Goal: Information Seeking & Learning: Learn about a topic

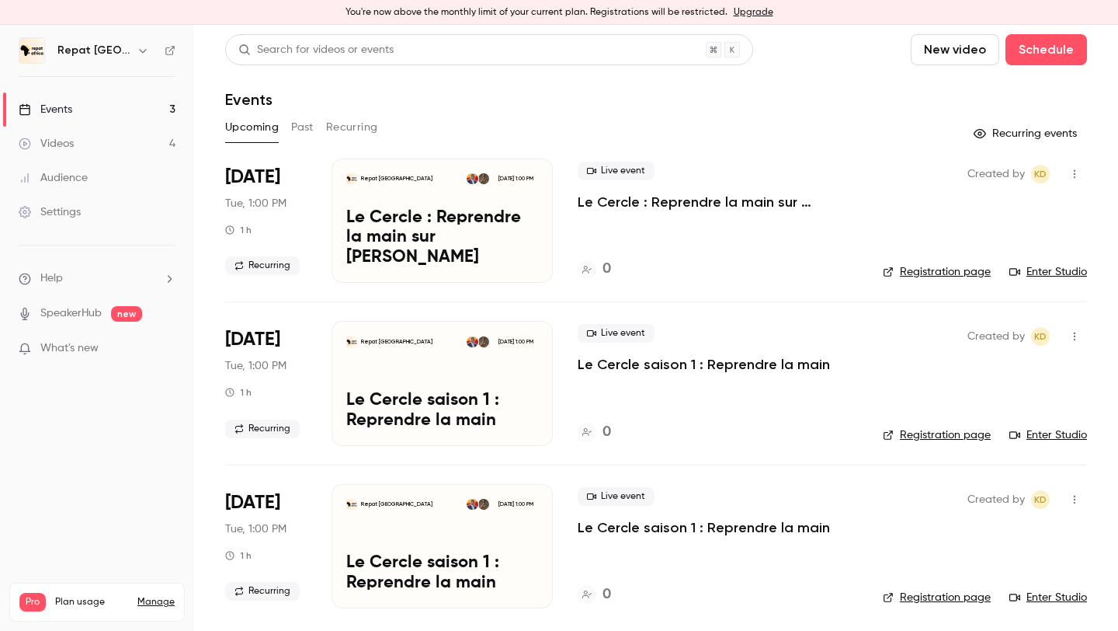
click at [303, 123] on button "Past" at bounding box center [302, 127] width 23 height 25
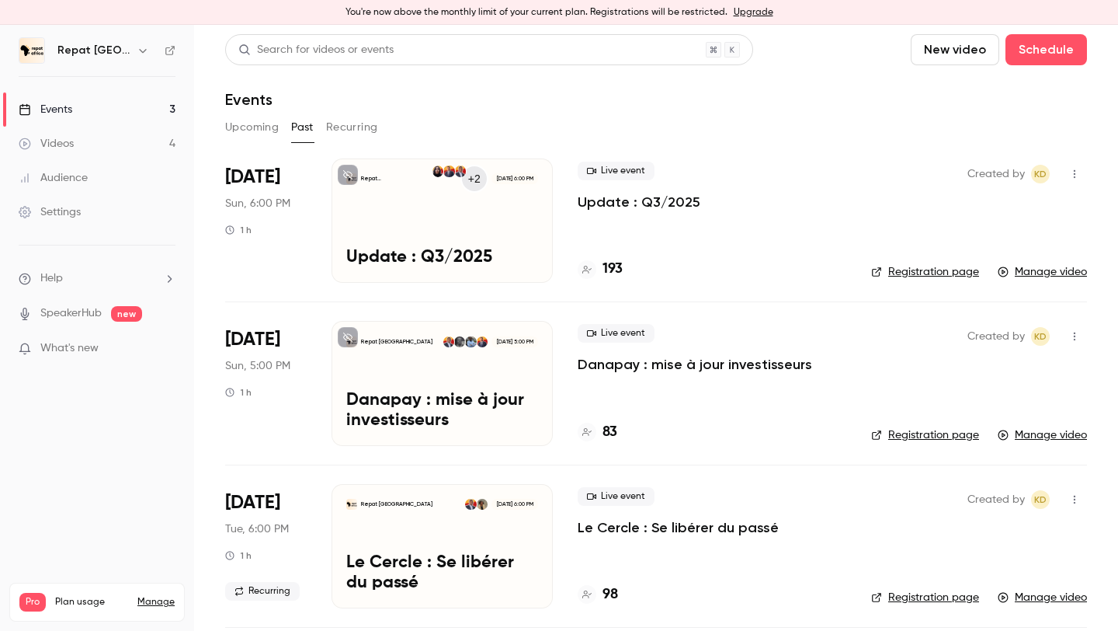
click at [515, 242] on div "Repat Africa +2 [DATE] 6:00 PM Update : Q3/2025" at bounding box center [442, 220] width 221 height 124
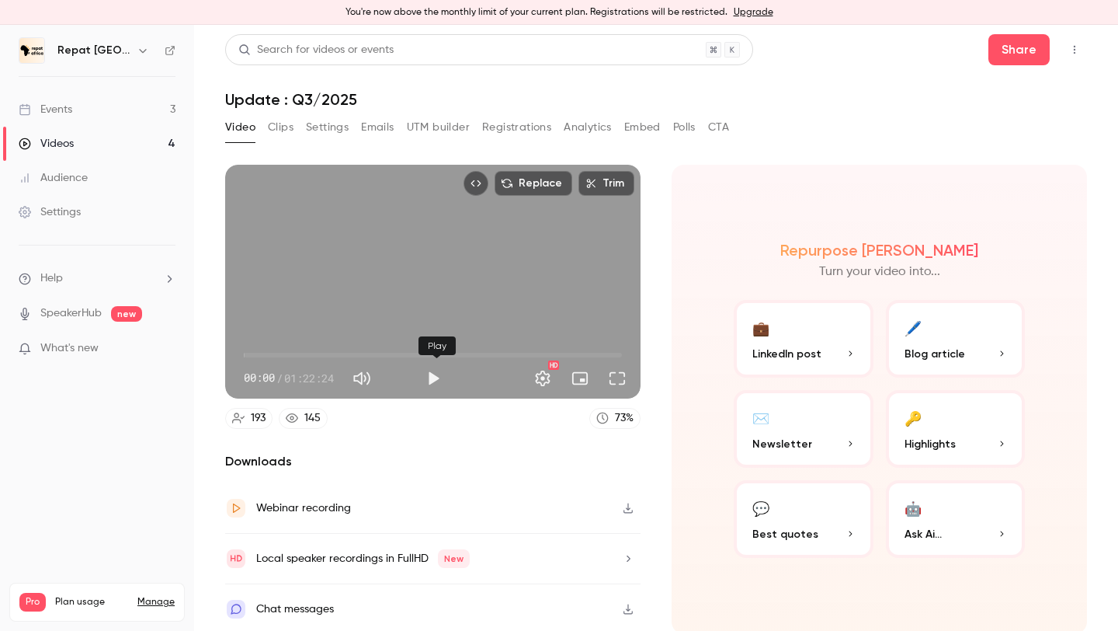
click at [443, 374] on button "Play" at bounding box center [433, 378] width 31 height 31
click at [605, 379] on button "Full screen" at bounding box center [617, 378] width 31 height 31
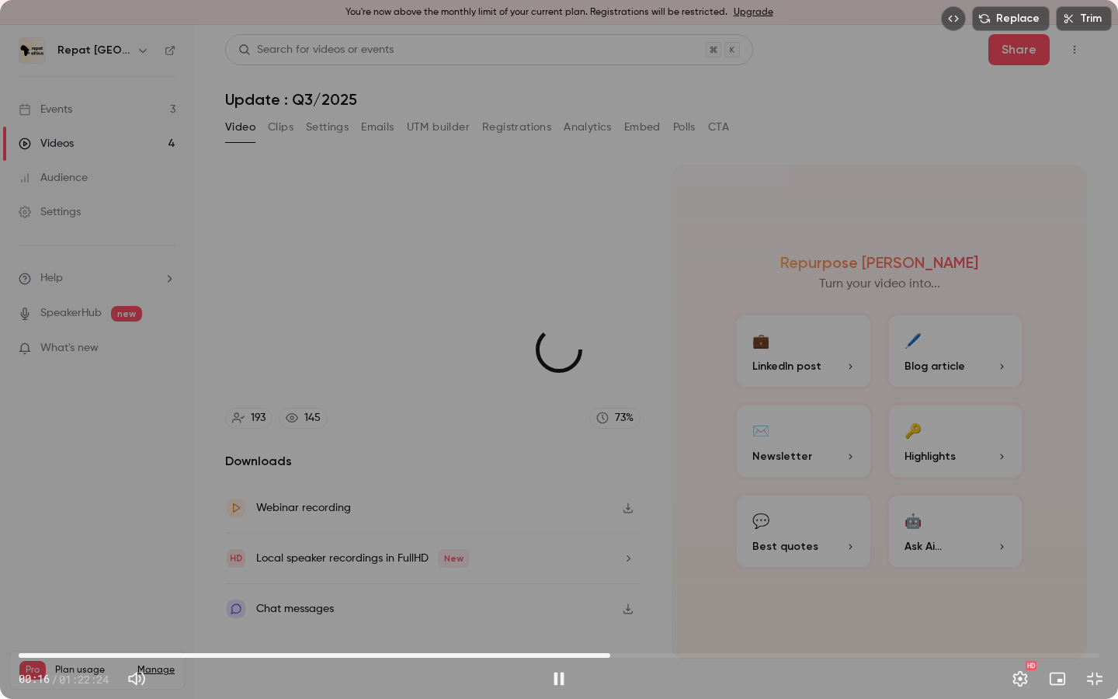
click at [610, 630] on span "45:06" at bounding box center [559, 655] width 1081 height 25
click at [784, 630] on span "58:22" at bounding box center [559, 655] width 1081 height 25
click at [962, 630] on span "01:11:56" at bounding box center [559, 655] width 1081 height 25
click at [1059, 630] on span "01:11:56" at bounding box center [559, 655] width 1081 height 25
click at [252, 630] on span "01:19:20" at bounding box center [559, 655] width 1081 height 25
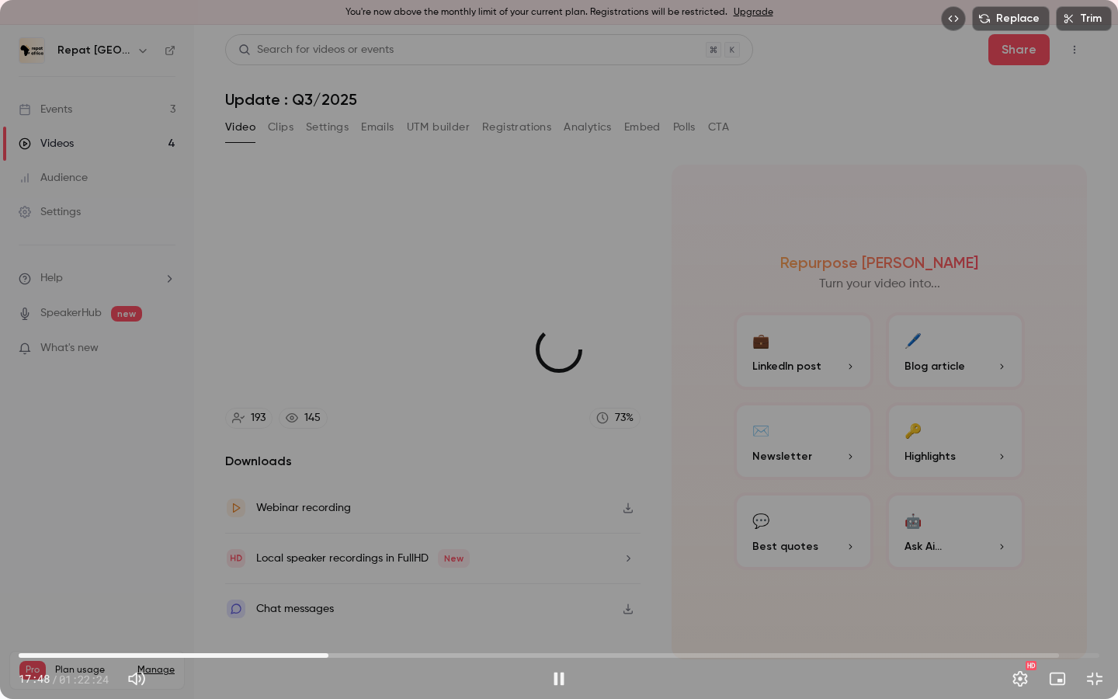
click at [328, 630] on span "23:37" at bounding box center [559, 655] width 1081 height 25
click at [435, 630] on span "31:44" at bounding box center [559, 655] width 1081 height 25
click at [474, 630] on span "34:45" at bounding box center [559, 655] width 1081 height 25
click at [787, 630] on span "58:33" at bounding box center [559, 655] width 1081 height 25
click at [1088, 630] on button "Exit full screen" at bounding box center [1094, 678] width 31 height 31
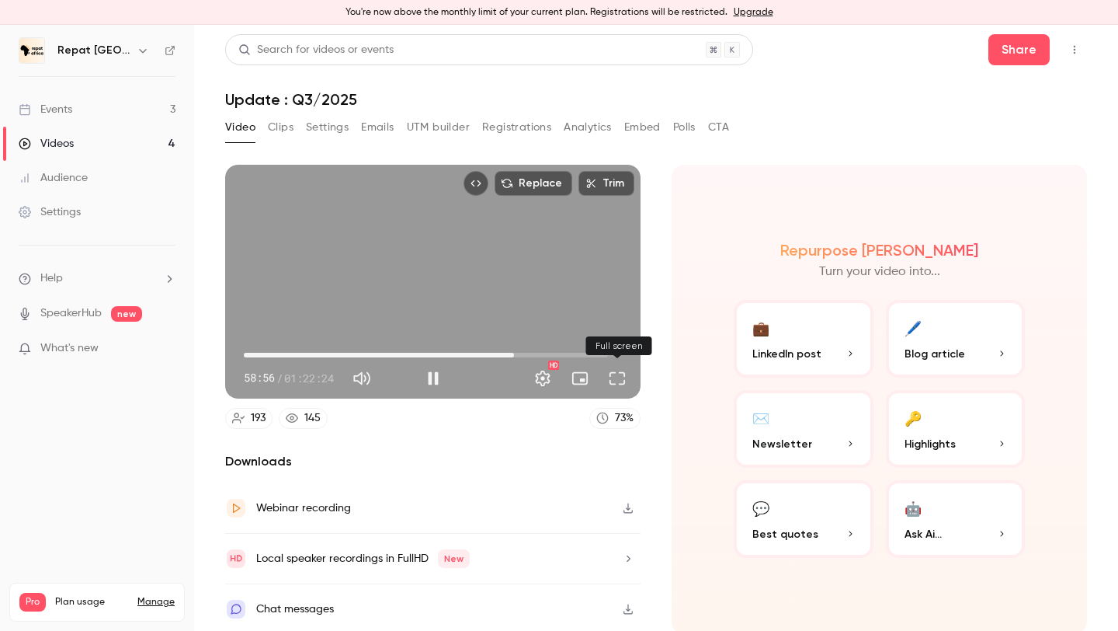
click at [607, 377] on button "Full screen" at bounding box center [617, 378] width 31 height 31
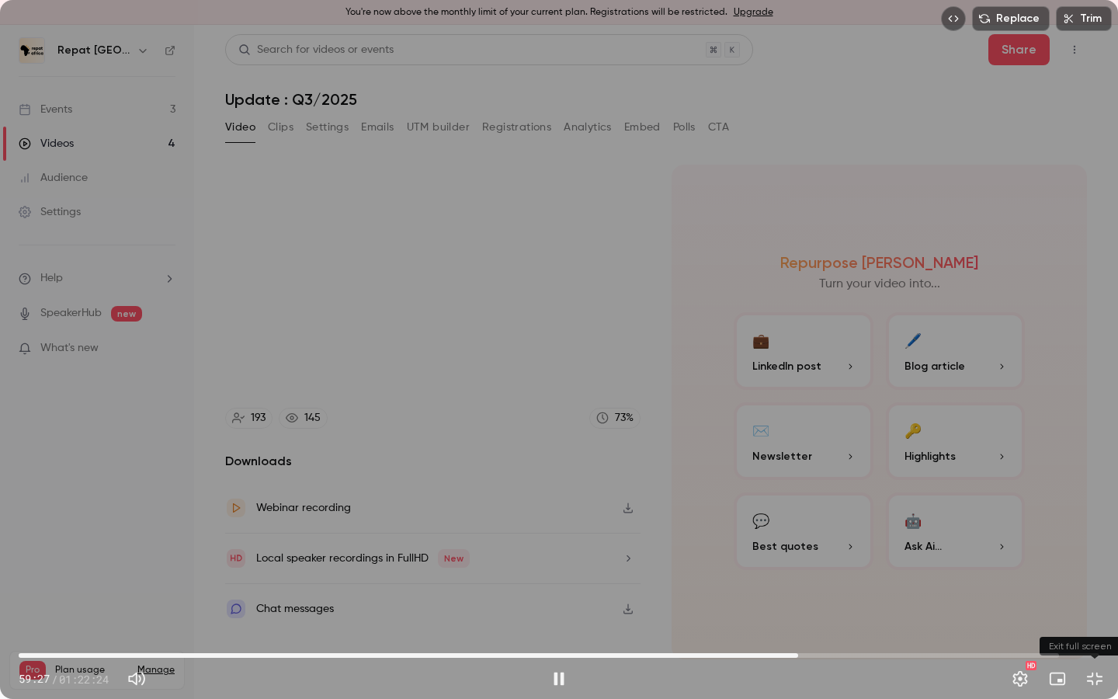
click at [1093, 630] on button "Exit full screen" at bounding box center [1094, 678] width 31 height 31
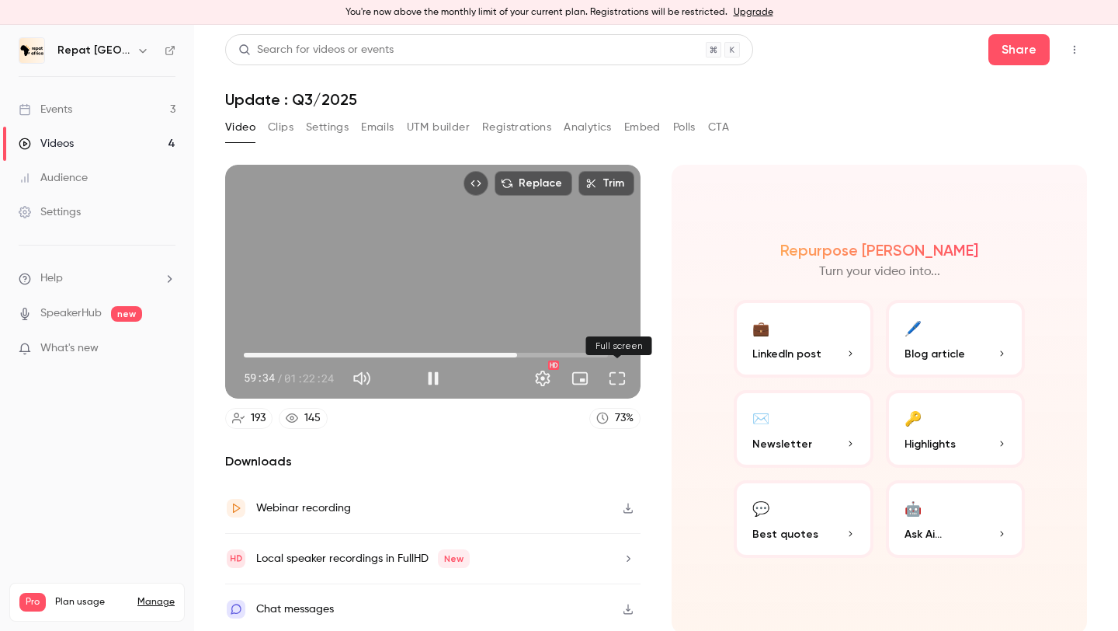
click at [617, 378] on button "Full screen" at bounding box center [617, 378] width 31 height 31
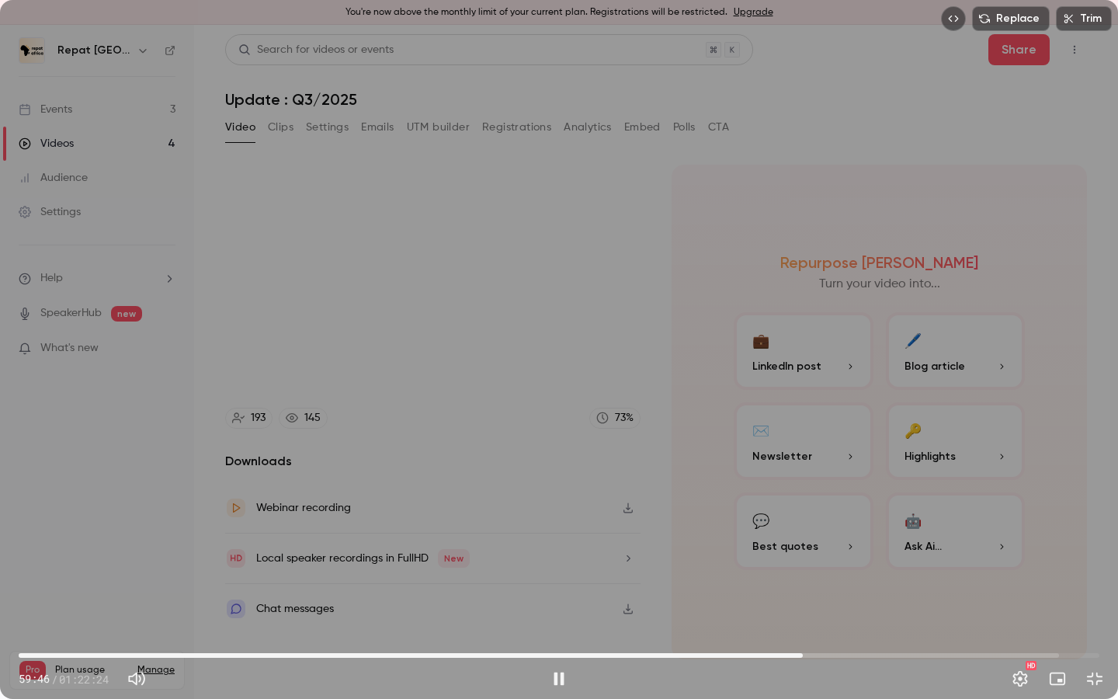
click at [895, 630] on span "59:46" at bounding box center [559, 655] width 1081 height 25
click at [812, 630] on span "01:00:27" at bounding box center [559, 655] width 1081 height 25
click at [791, 630] on span "01:00:29" at bounding box center [559, 655] width 1081 height 25
click at [776, 630] on span "58:51" at bounding box center [559, 655] width 1081 height 25
click at [766, 630] on span "57:01" at bounding box center [559, 655] width 1081 height 25
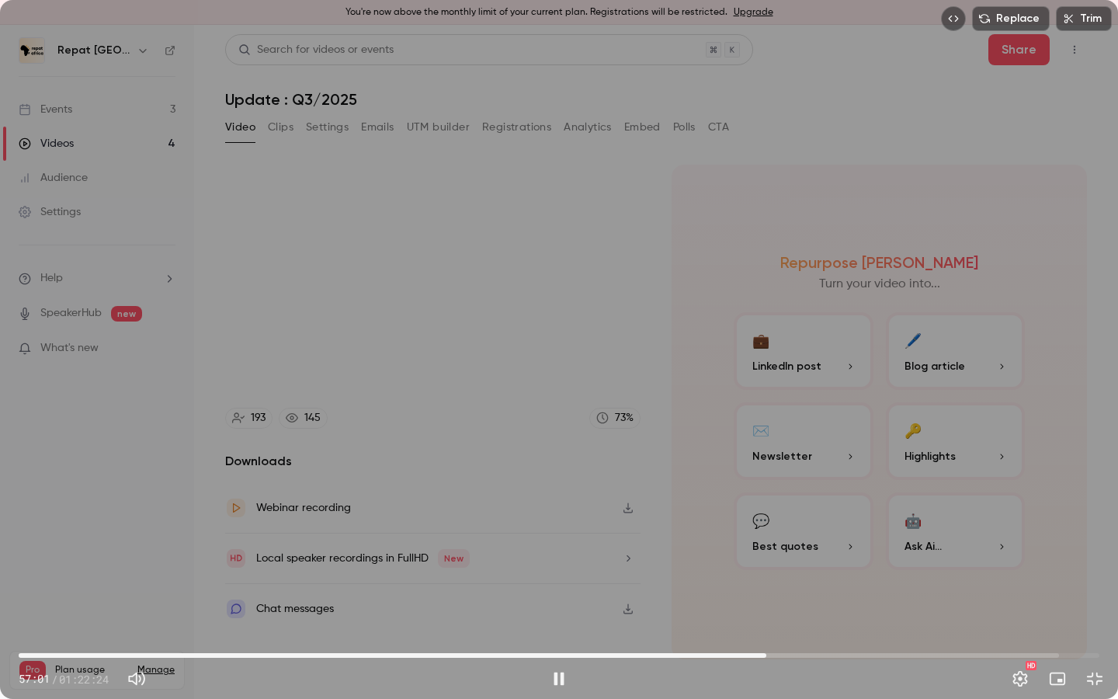
click at [753, 630] on span "57:01" at bounding box center [559, 655] width 1081 height 25
click at [739, 630] on span "54:53" at bounding box center [559, 655] width 1081 height 25
click at [746, 630] on span "55:25" at bounding box center [745, 655] width 5 height 5
click at [819, 630] on span "58:43" at bounding box center [559, 655] width 1081 height 25
click at [651, 299] on div "Replace Trim 01:06:42 01:06:42 / 01:22:24 HD" at bounding box center [559, 349] width 1118 height 699
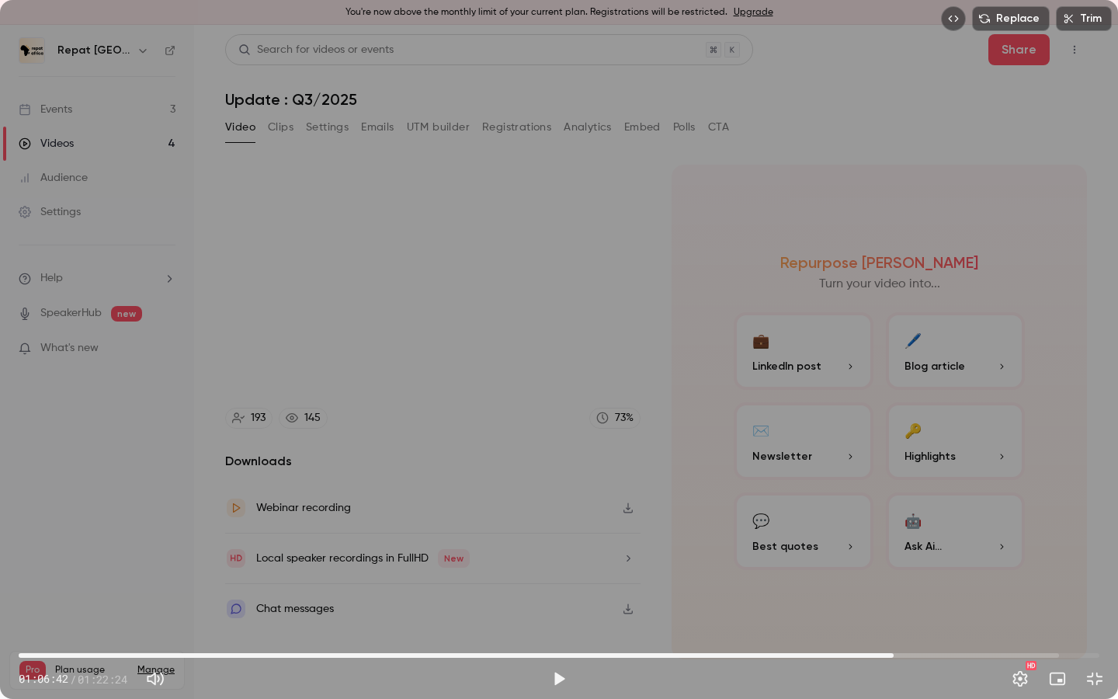
click at [651, 299] on div "Replace Trim 01:06:42 01:06:42 / 01:22:24 HD" at bounding box center [559, 349] width 1118 height 699
click at [902, 630] on span "01:07:19" at bounding box center [901, 655] width 5 height 5
click at [893, 630] on span "01:06:40" at bounding box center [559, 655] width 1081 height 25
click at [898, 630] on span "01:07:01" at bounding box center [897, 655] width 5 height 5
click at [900, 630] on span "01:07:01" at bounding box center [897, 655] width 5 height 5
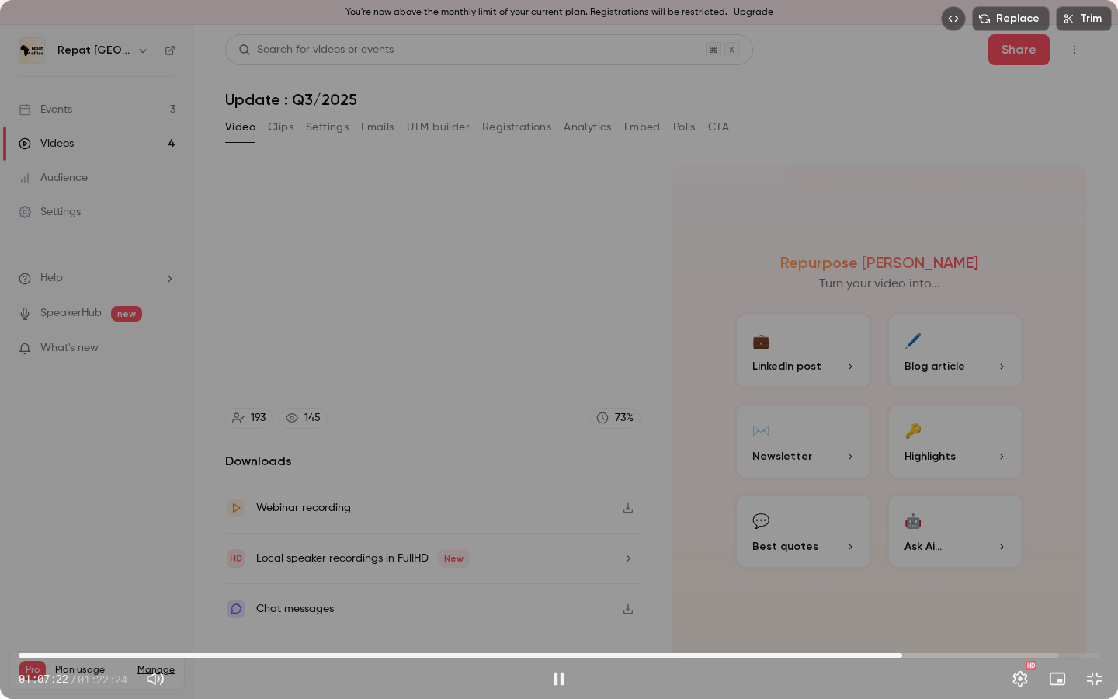
click at [902, 630] on span "01:07:22" at bounding box center [902, 655] width 5 height 5
click at [905, 630] on span "01:07:33" at bounding box center [904, 655] width 5 height 5
click at [909, 630] on span "01:07:51" at bounding box center [908, 655] width 5 height 5
click at [907, 630] on span "01:07:44" at bounding box center [907, 655] width 5 height 5
click at [928, 534] on div "Replace Trim 01:09:57 01:09:57 / 01:22:24 HD" at bounding box center [559, 349] width 1118 height 699
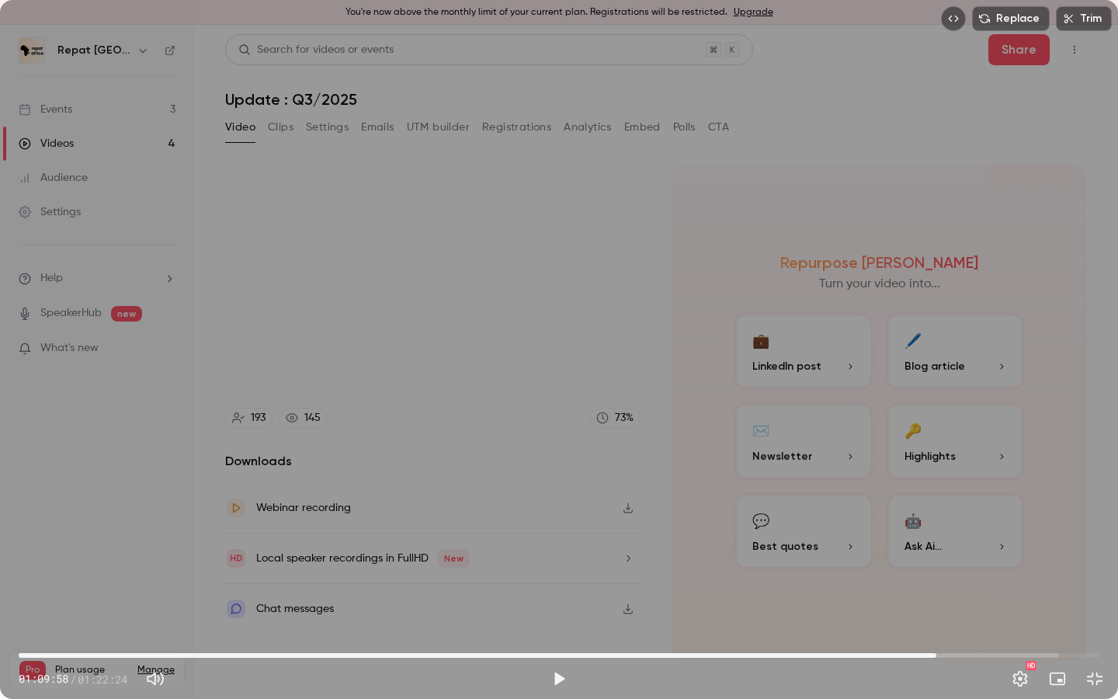
click at [928, 534] on div "Replace Trim 01:09:58 01:09:58 / 01:22:24 HD" at bounding box center [559, 349] width 1118 height 699
click at [989, 630] on span "01:14:00" at bounding box center [559, 655] width 1081 height 25
click at [1051, 630] on span "01:18:41" at bounding box center [559, 655] width 1081 height 25
click at [1048, 630] on span "01:18:30" at bounding box center [1048, 655] width 5 height 5
click at [1033, 630] on span "01:17:19" at bounding box center [559, 655] width 1081 height 25
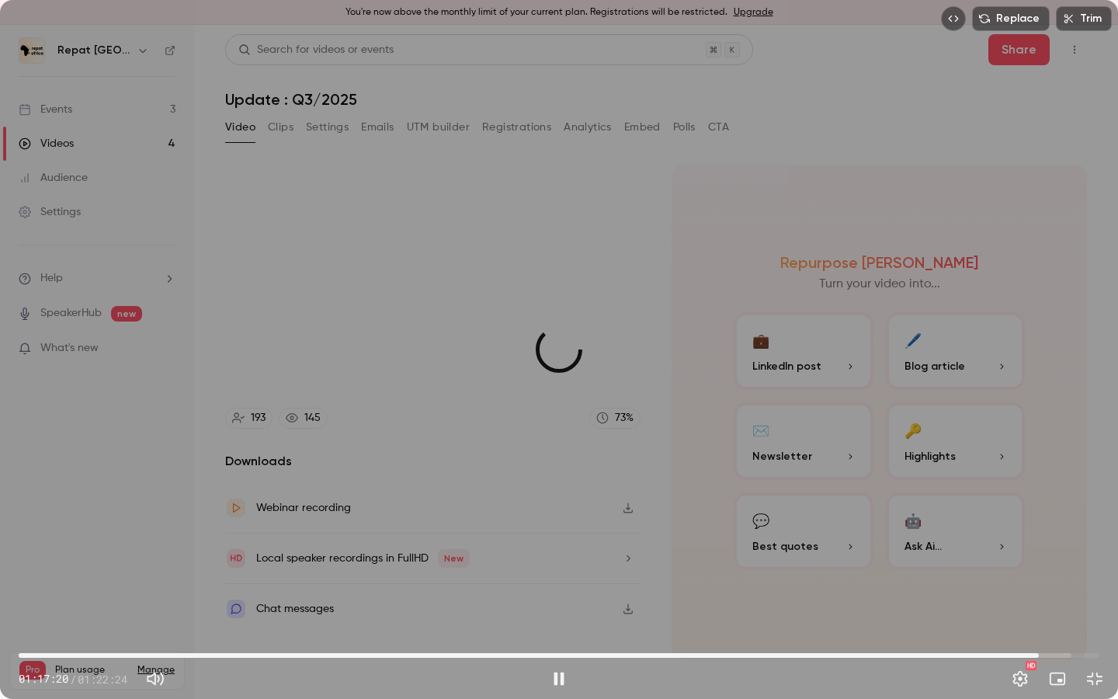
click at [1039, 630] on span "01:17:47" at bounding box center [1039, 655] width 5 height 5
click at [1042, 630] on span "01:18:02" at bounding box center [1042, 655] width 5 height 5
click at [1030, 630] on button "Settings" at bounding box center [1020, 678] width 31 height 31
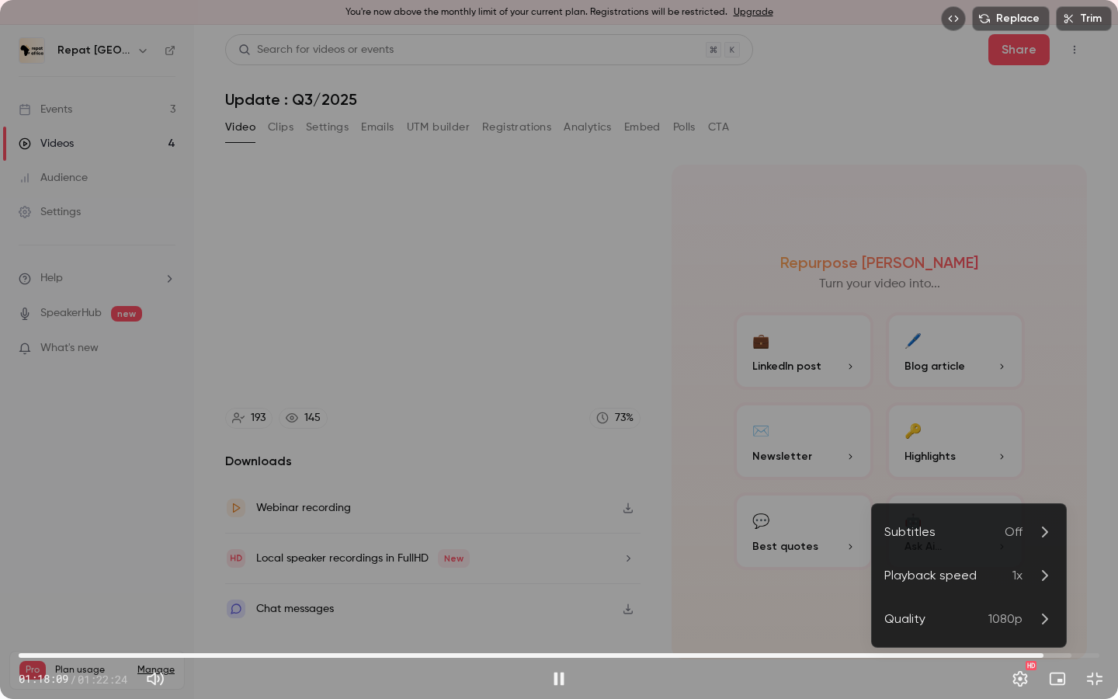
click at [777, 554] on div at bounding box center [559, 349] width 1118 height 699
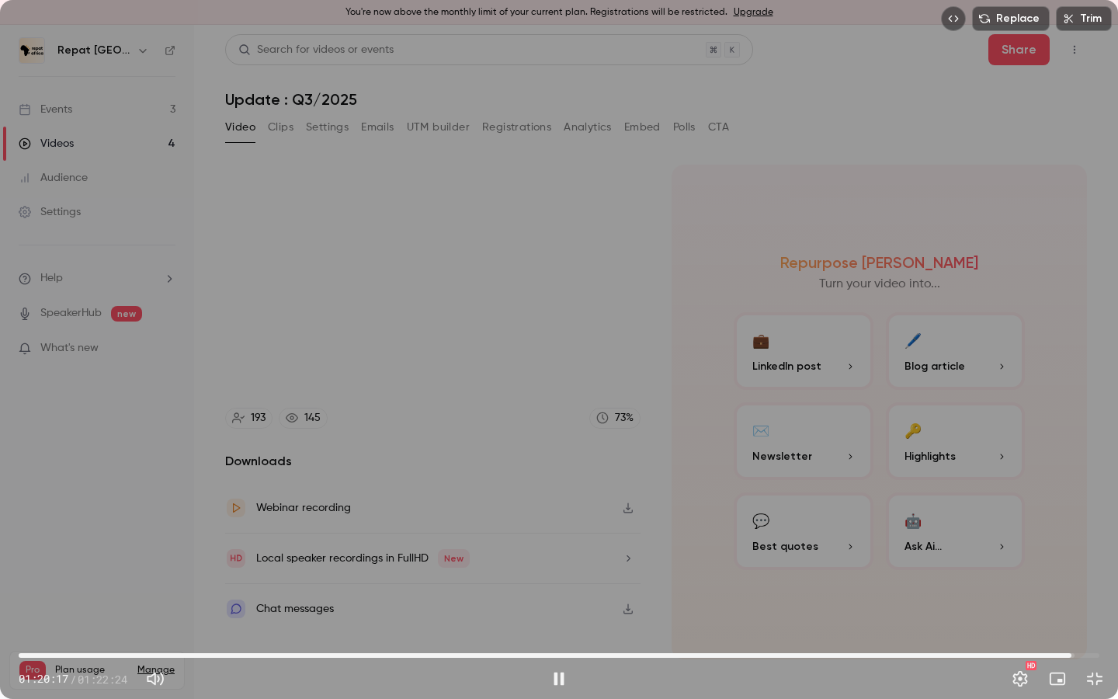
click at [1072, 630] on span "01:20:17" at bounding box center [559, 655] width 1081 height 25
click at [1069, 630] on span "01:20:06" at bounding box center [1069, 655] width 5 height 5
click at [1067, 630] on span "01:20:07" at bounding box center [1069, 655] width 5 height 5
click at [1096, 630] on button "Exit full screen" at bounding box center [1094, 678] width 31 height 31
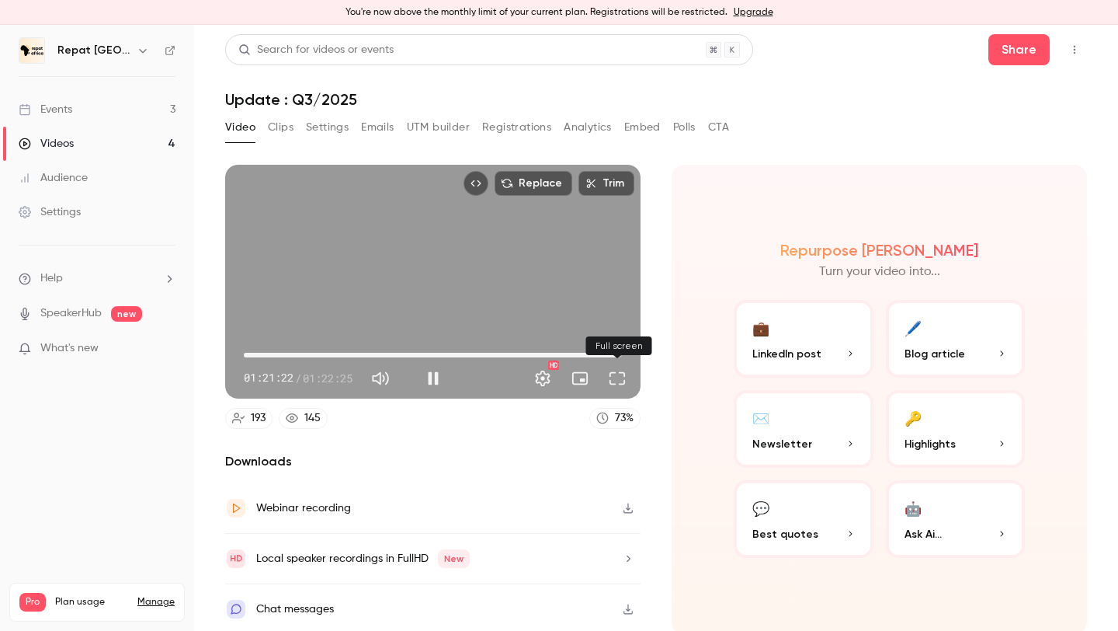
click at [613, 381] on button "Full screen" at bounding box center [617, 378] width 31 height 31
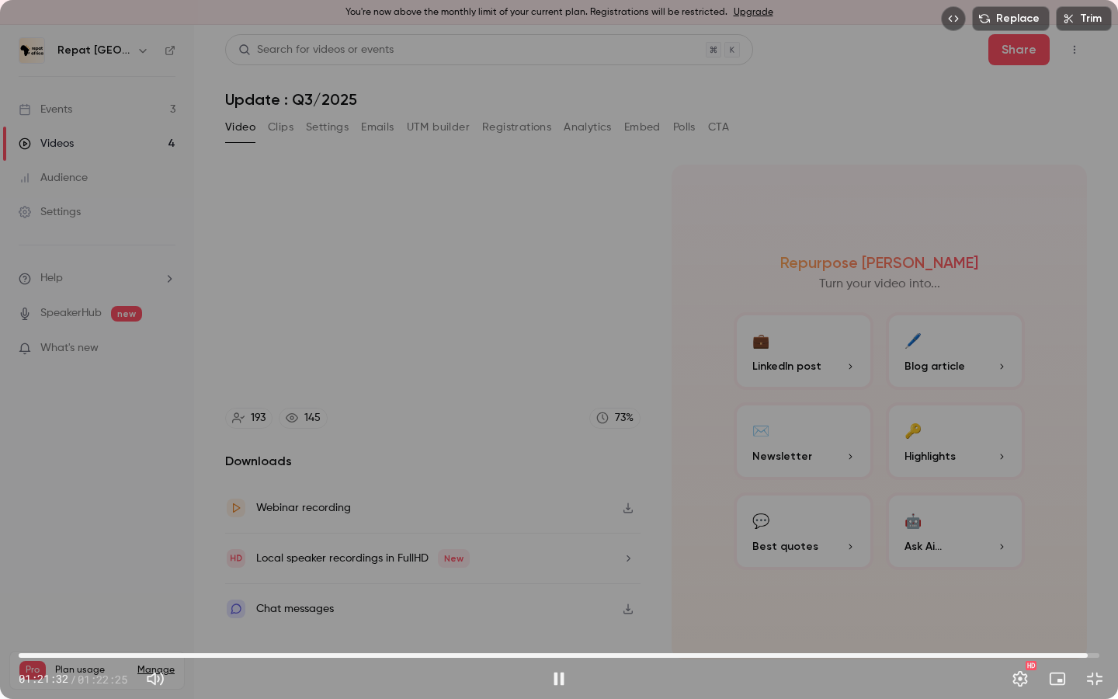
click at [1088, 630] on span "01:21:32" at bounding box center [1088, 655] width 5 height 5
click at [1085, 630] on span "01:21:18" at bounding box center [1085, 655] width 5 height 5
click at [1099, 630] on button "Exit full screen" at bounding box center [1094, 678] width 31 height 31
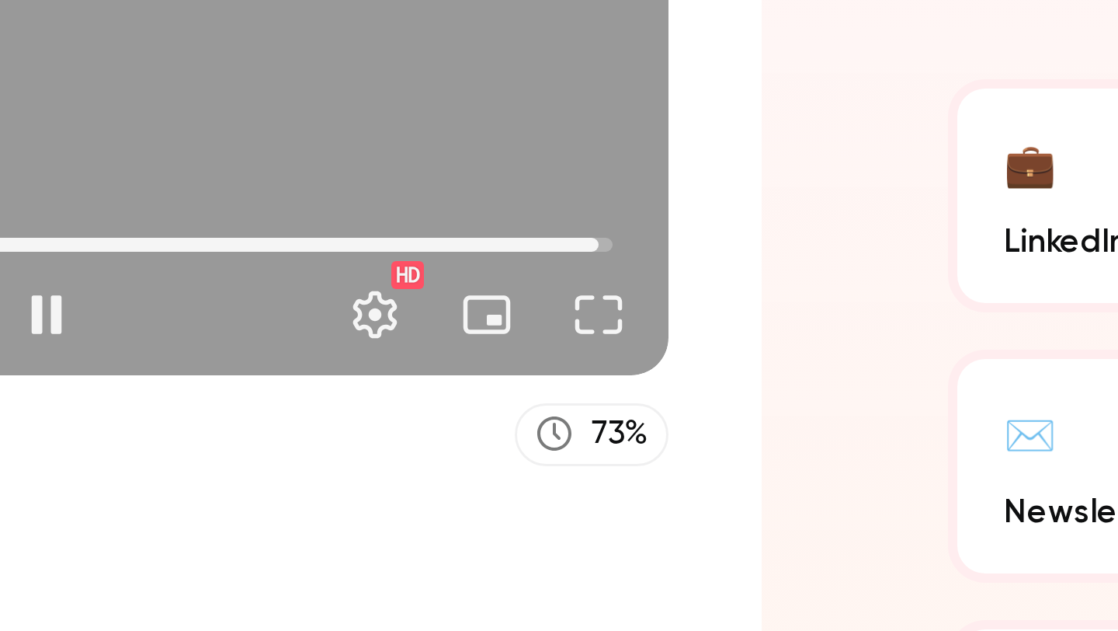
click at [615, 356] on span "01:21:27" at bounding box center [617, 355] width 5 height 5
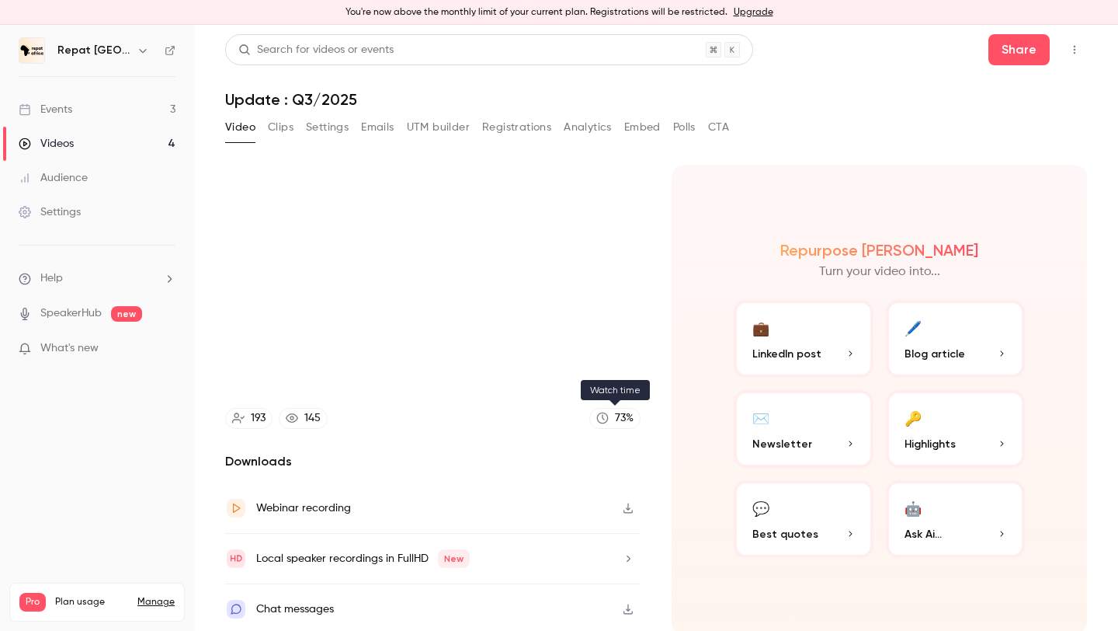
type input "******"
click at [606, 421] on icon at bounding box center [603, 418] width 12 height 12
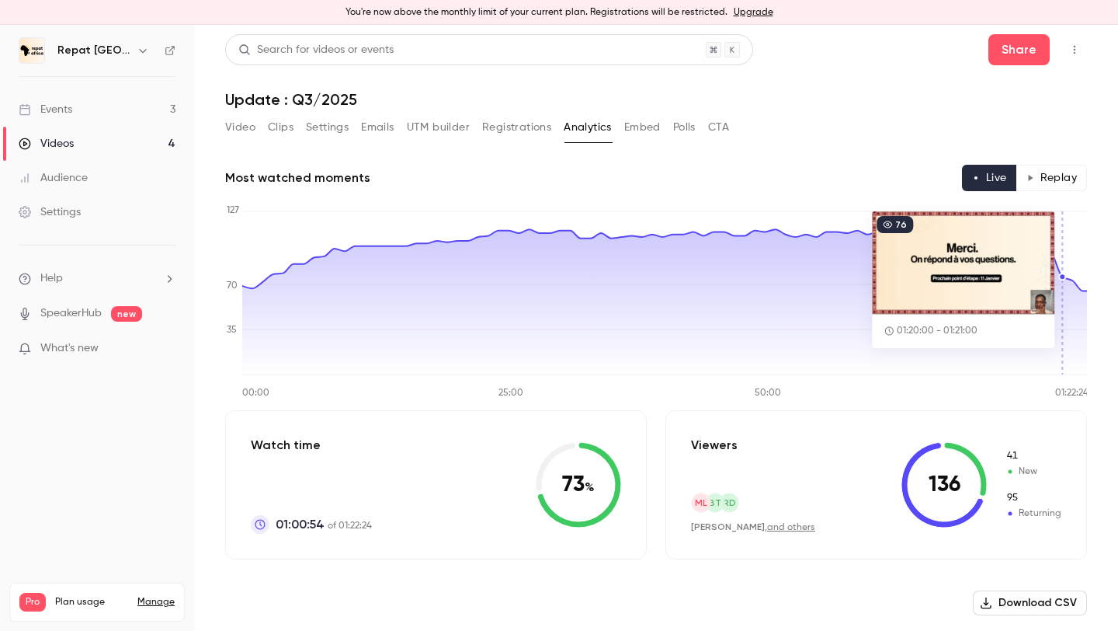
click at [1061, 271] on icon "00:00 25:00 50:00 01:22:24 0 35 70 127" at bounding box center [656, 300] width 862 height 194
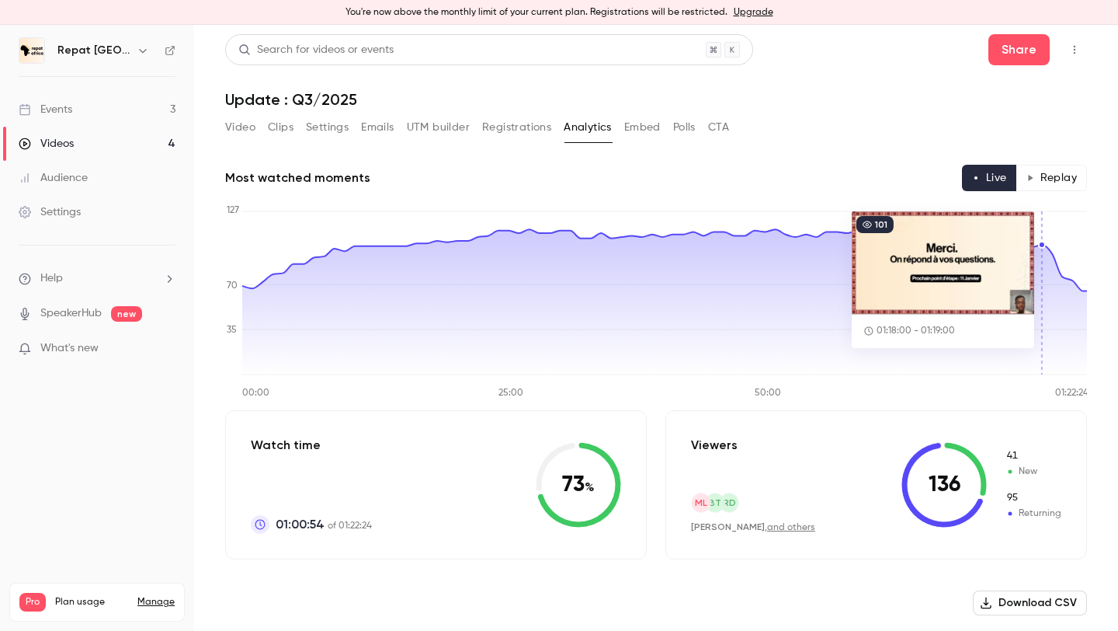
click at [1042, 260] on icon at bounding box center [664, 301] width 845 height 148
click at [1042, 242] on circle at bounding box center [1042, 245] width 6 height 6
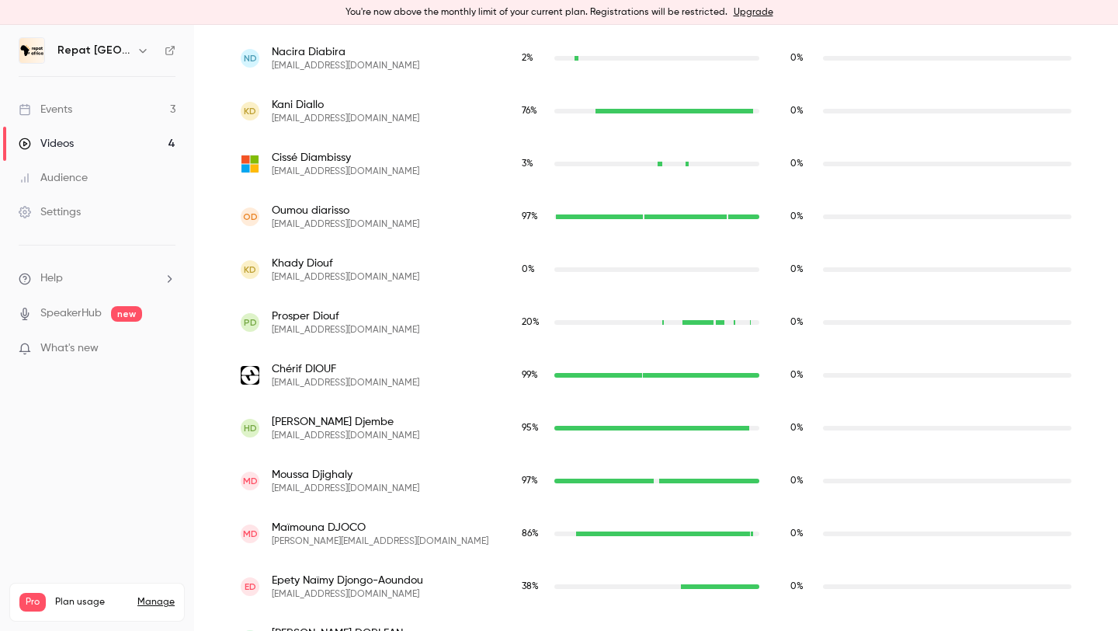
scroll to position [2588, 0]
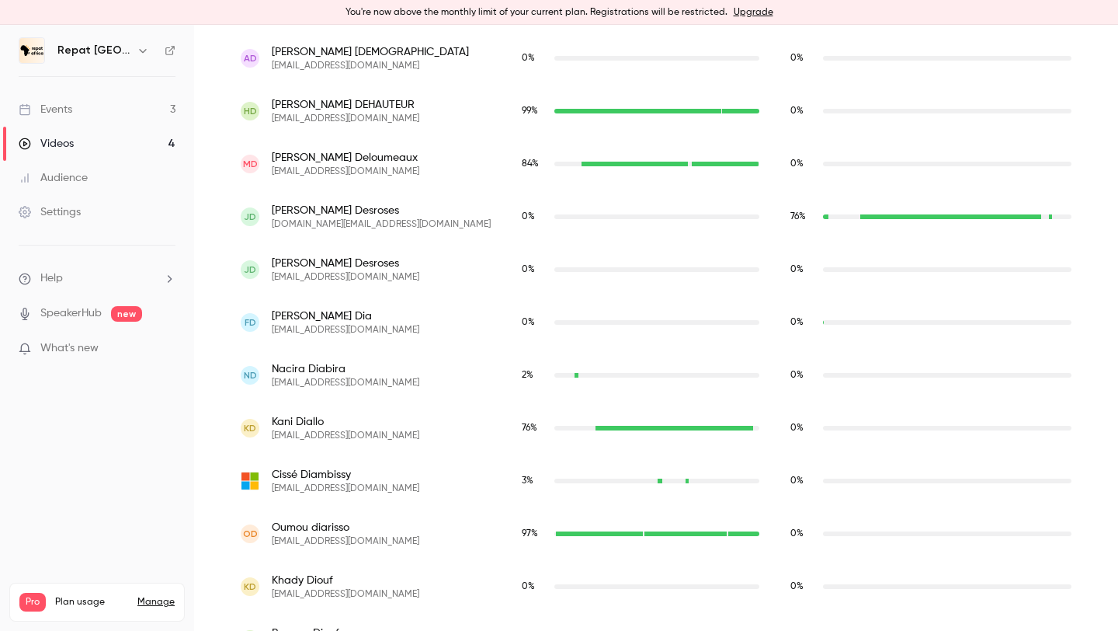
click at [1049, 215] on div "pagna.mq@gmail.com" at bounding box center [1050, 216] width 3 height 5
click at [1049, 216] on div "pagna.mq@gmail.com" at bounding box center [1050, 216] width 3 height 5
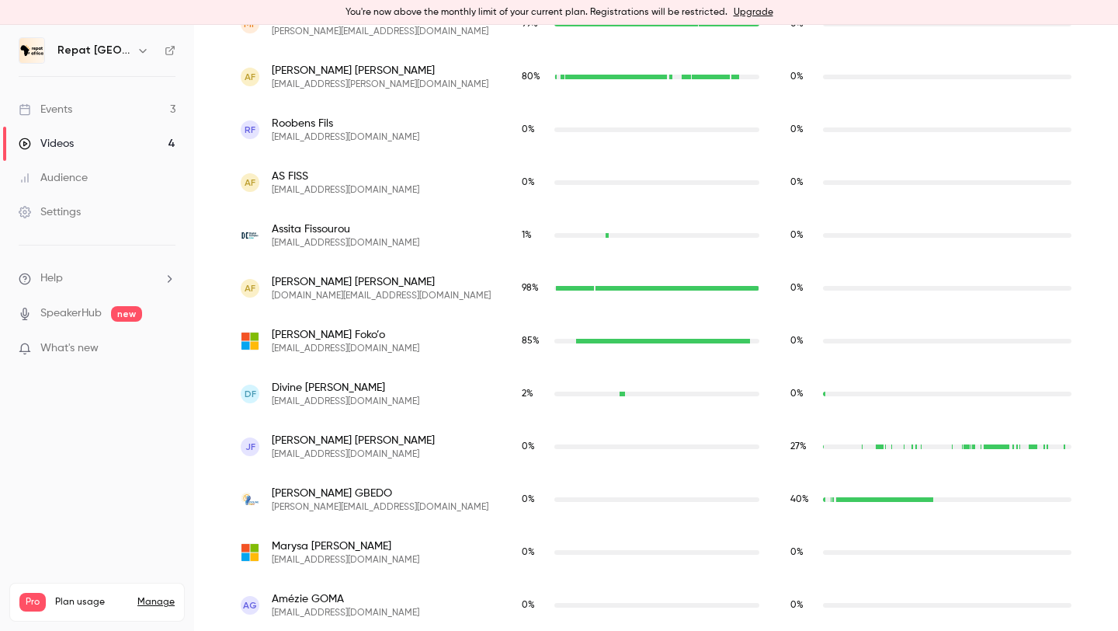
scroll to position [4008, 0]
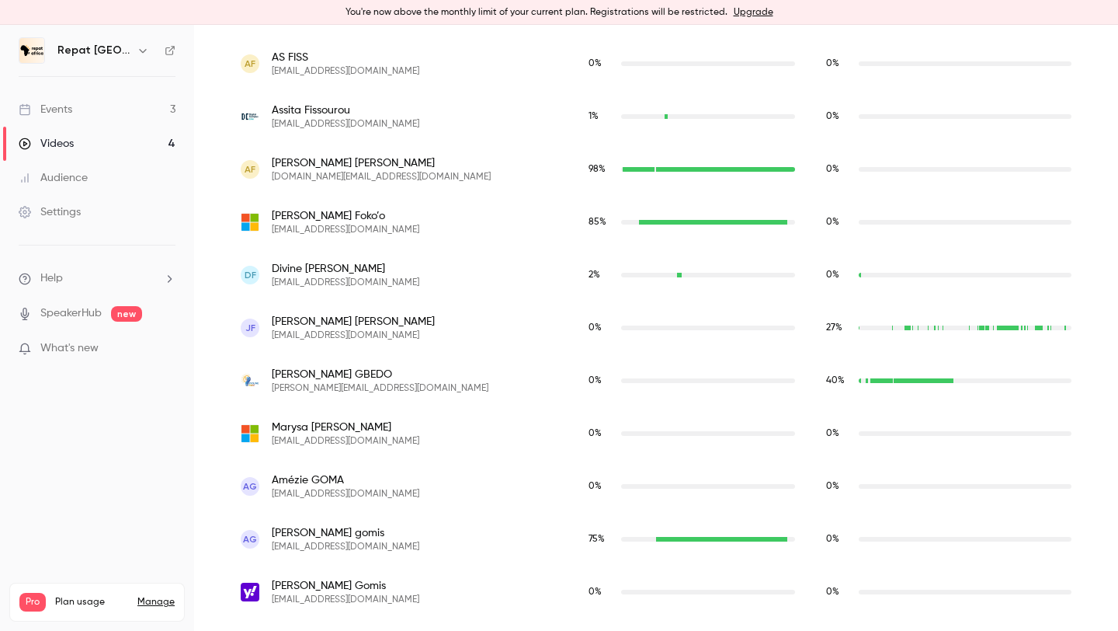
click at [997, 328] on div "contact.jeremyfrancois@gmail.com" at bounding box center [1008, 327] width 22 height 5
click at [905, 328] on div "contact.jeremyfrancois@gmail.com" at bounding box center [908, 327] width 7 height 5
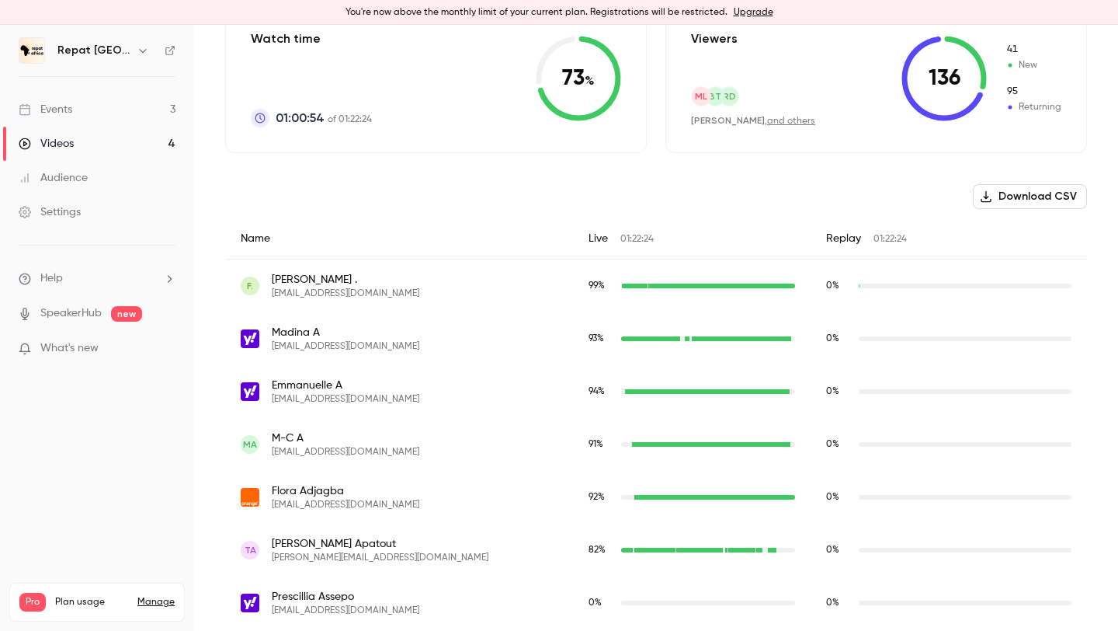
scroll to position [0, 0]
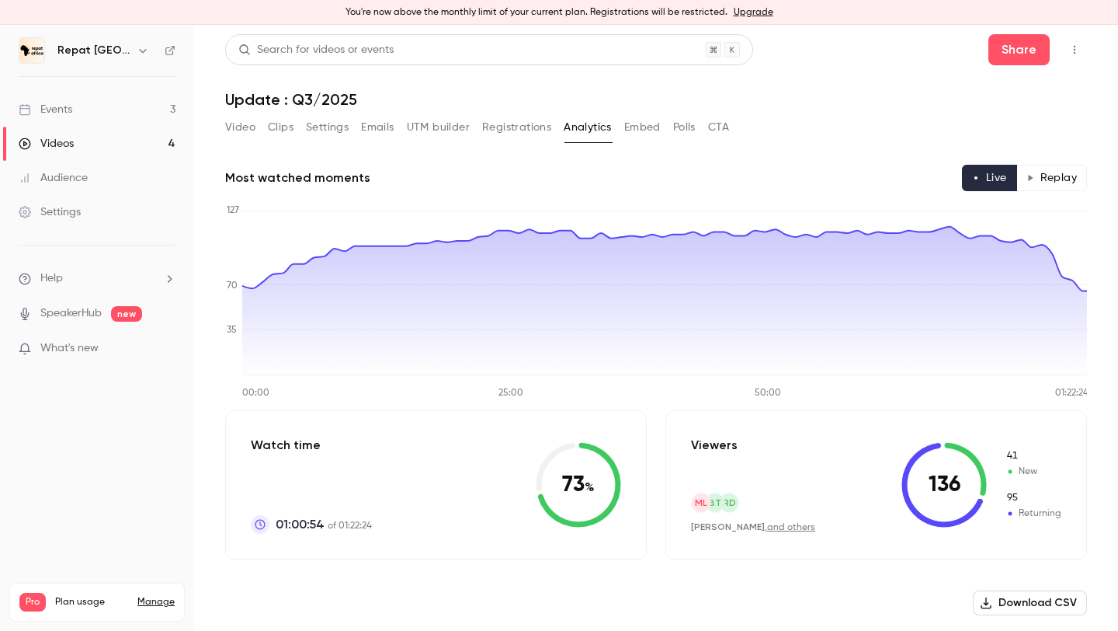
click at [1043, 172] on button "Replay" at bounding box center [1052, 178] width 71 height 26
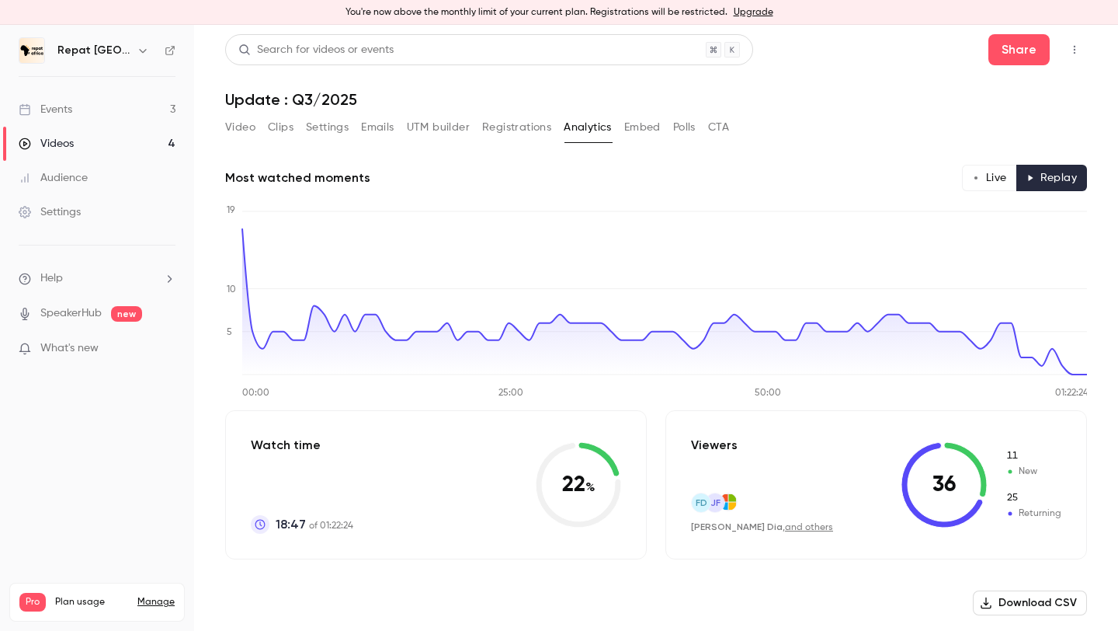
click at [233, 123] on button "Video" at bounding box center [240, 127] width 30 height 25
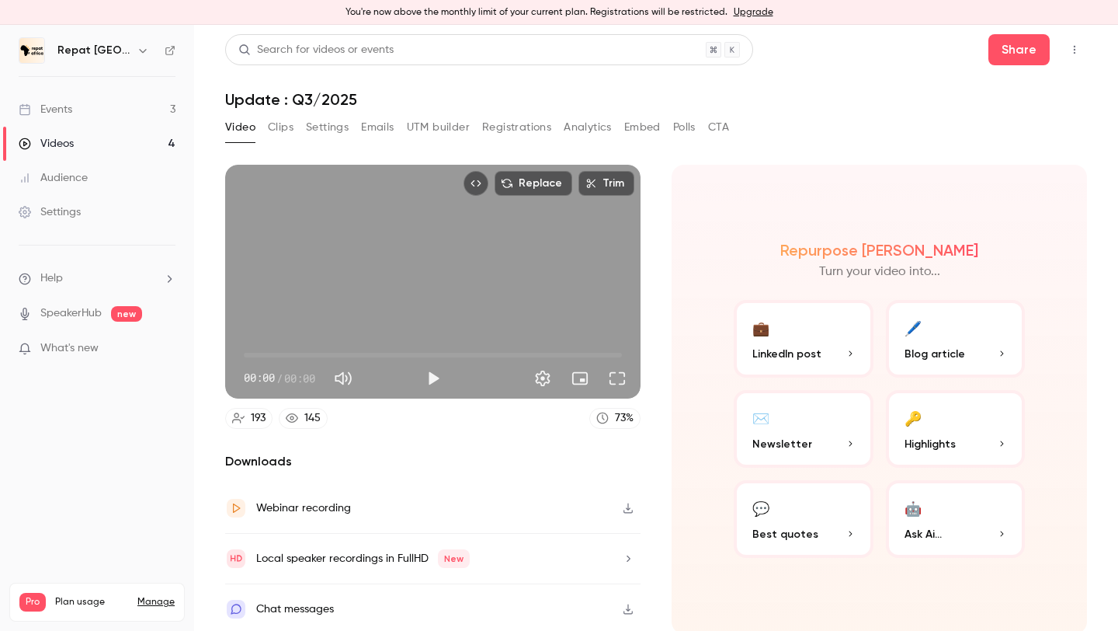
click at [495, 353] on span at bounding box center [433, 355] width 378 height 5
drag, startPoint x: 495, startPoint y: 352, endPoint x: 547, endPoint y: 355, distance: 52.1
click at [547, 355] on span "01:06:00" at bounding box center [433, 354] width 378 height 25
click at [525, 300] on div "Replace Trim 01:06:00 01:06:00 / 01:22:24 HD" at bounding box center [432, 282] width 415 height 234
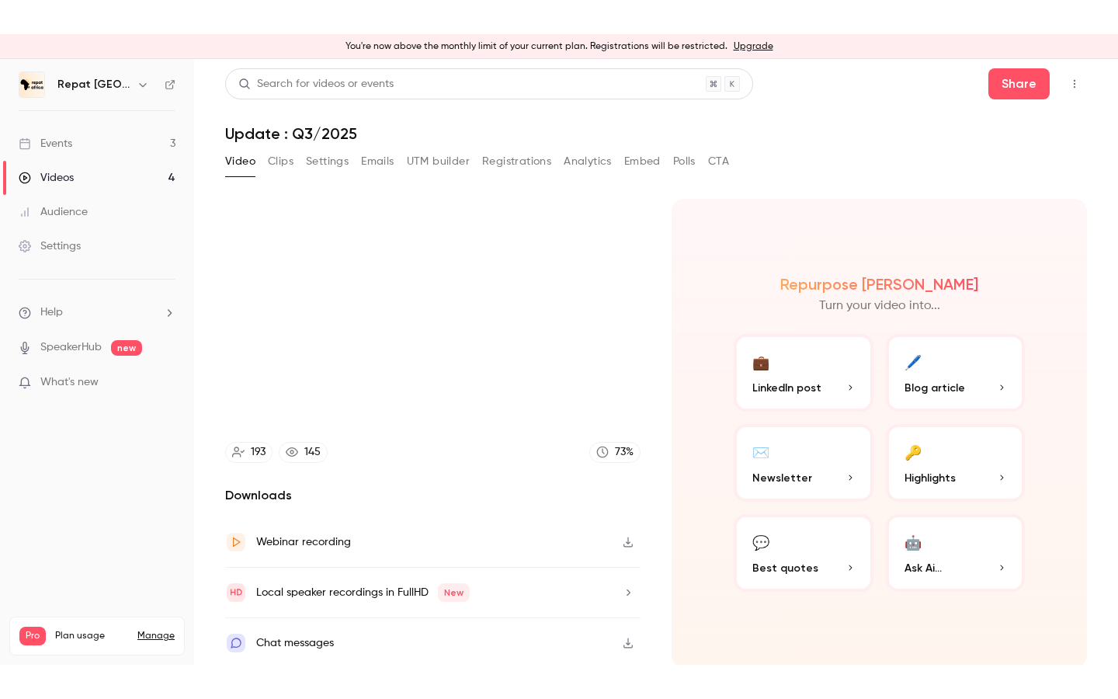
scroll to position [3, 0]
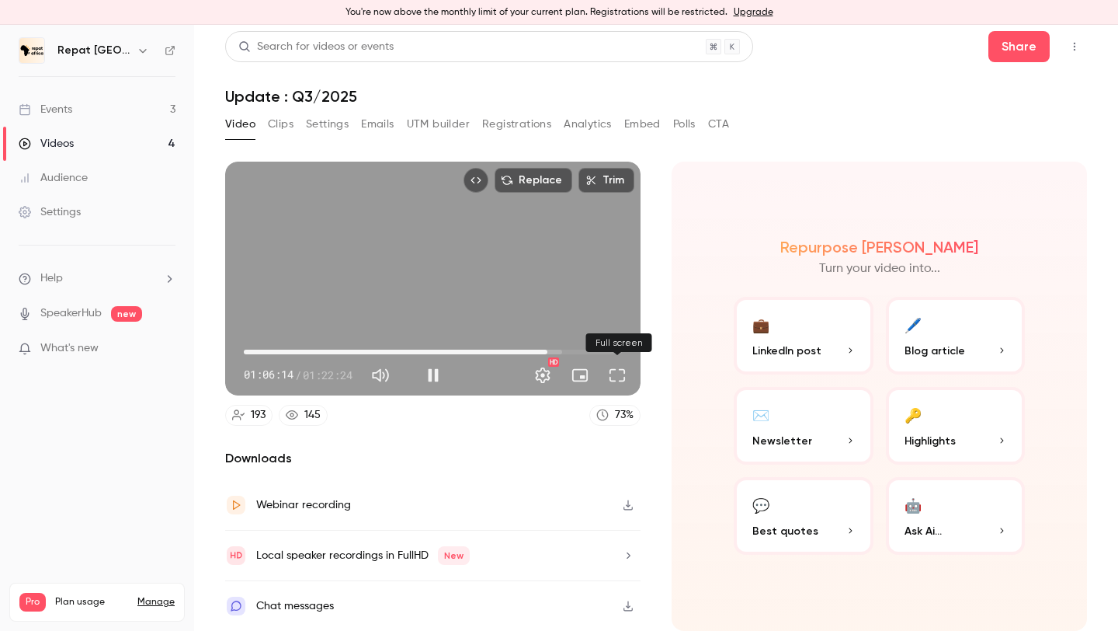
click at [619, 377] on button "Full screen" at bounding box center [617, 375] width 31 height 31
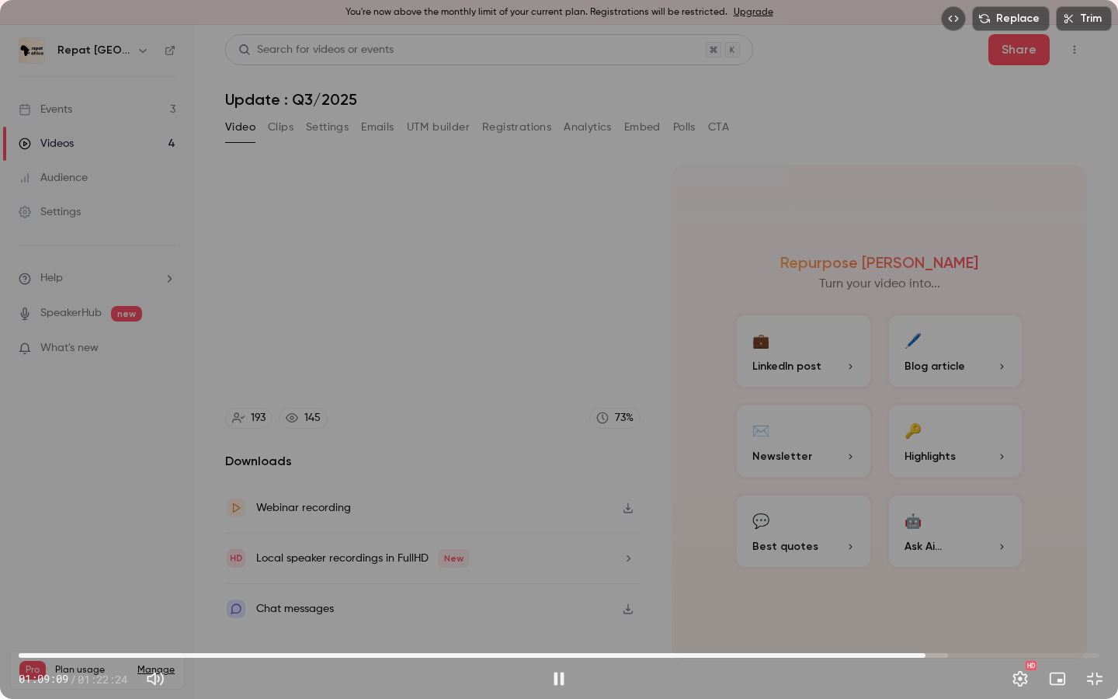
drag, startPoint x: 912, startPoint y: 654, endPoint x: 926, endPoint y: 653, distance: 14.0
click at [926, 630] on span "01:09:09" at bounding box center [559, 655] width 1081 height 25
click at [1098, 630] on button "Exit full screen" at bounding box center [1094, 678] width 31 height 31
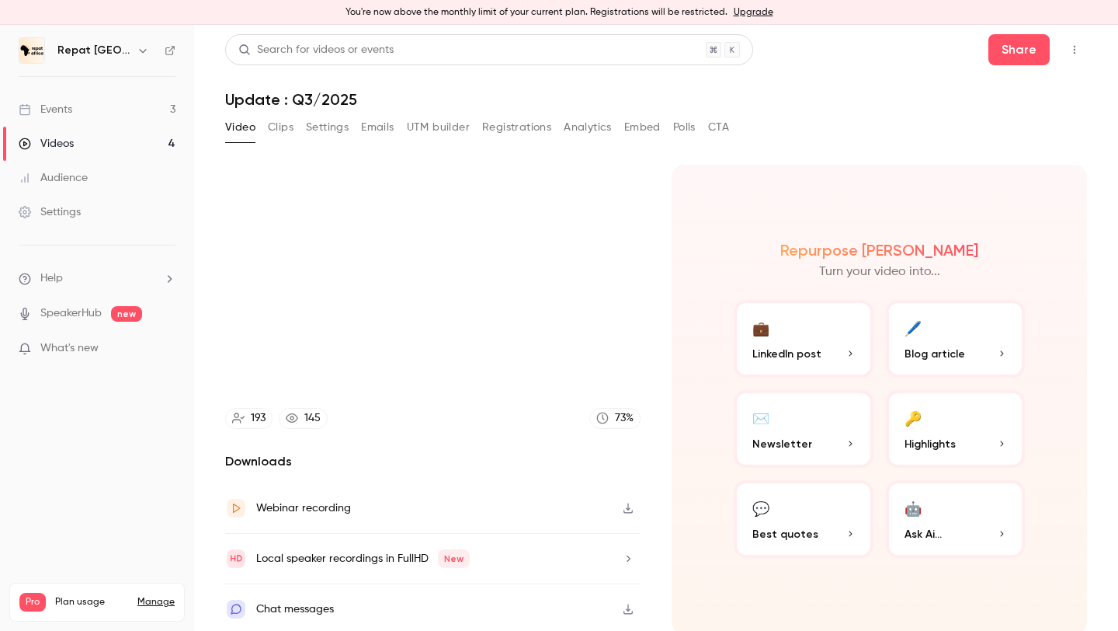
scroll to position [3, 0]
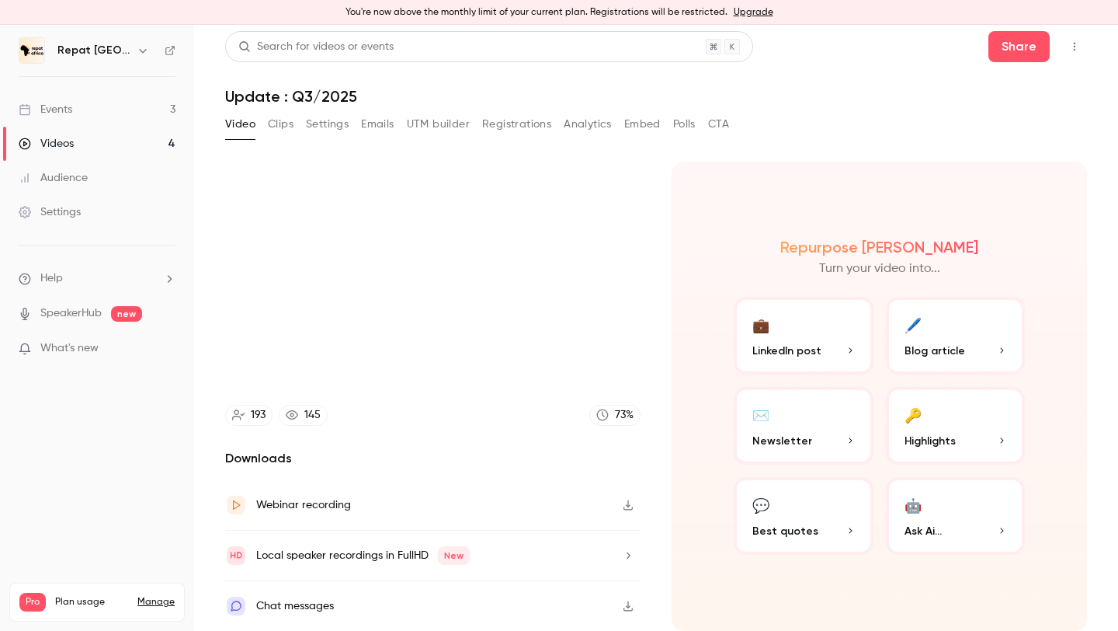
click at [294, 124] on div "Video Clips Settings Emails UTM builder Registrations Analytics Embed Polls CTA" at bounding box center [477, 124] width 504 height 25
click at [977, 412] on button "🔑 Highlights" at bounding box center [956, 426] width 140 height 78
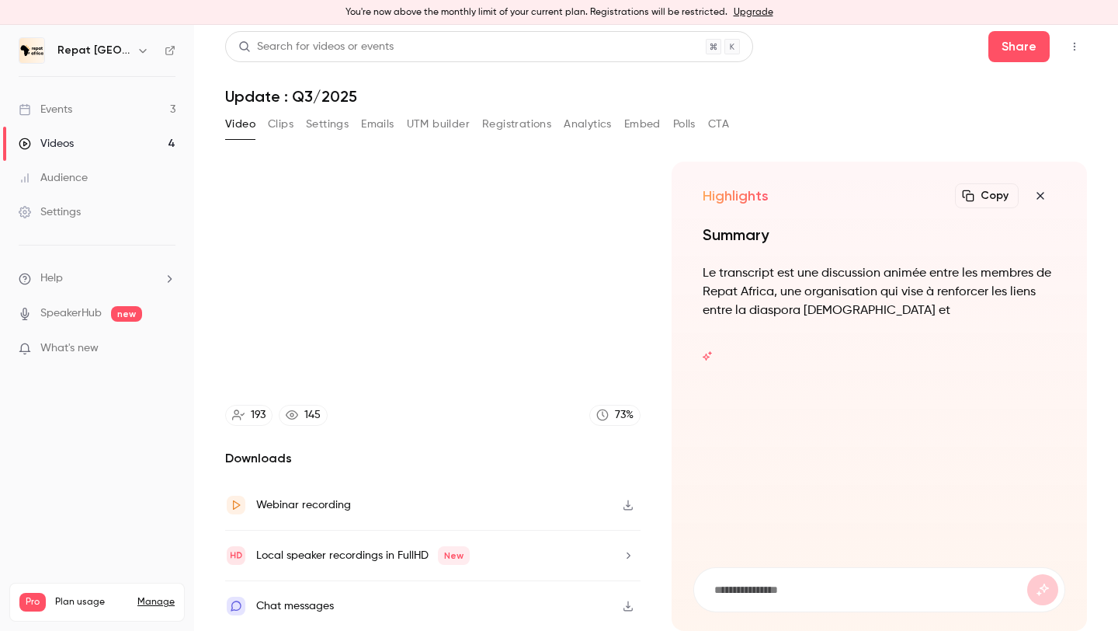
click at [1043, 200] on icon "button" at bounding box center [1040, 195] width 19 height 12
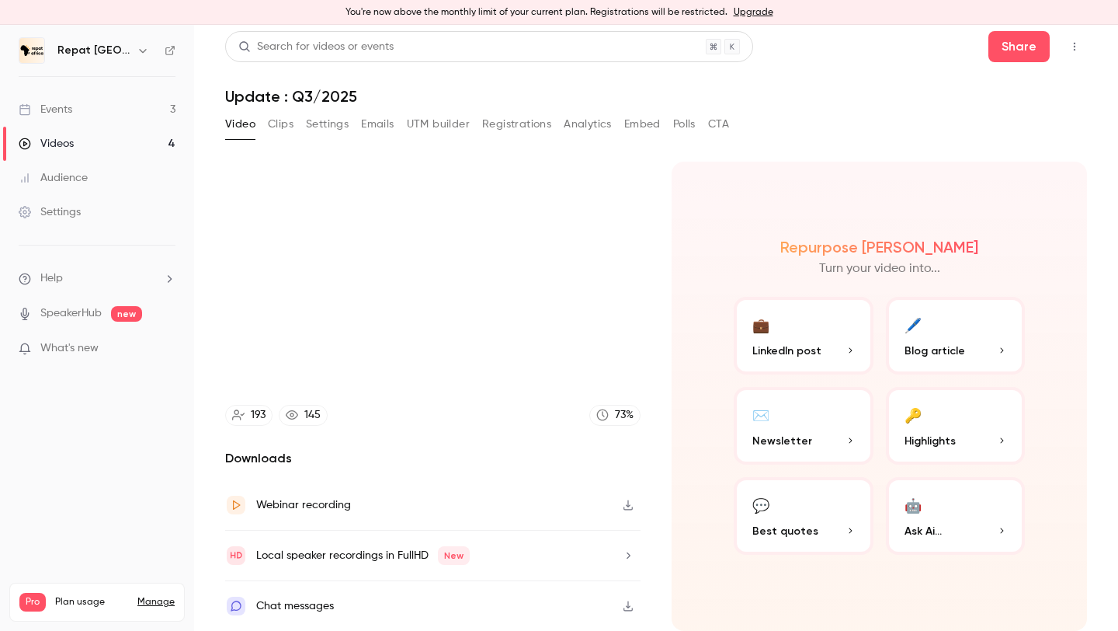
type input "******"
click at [499, 118] on button "Registrations" at bounding box center [516, 124] width 69 height 25
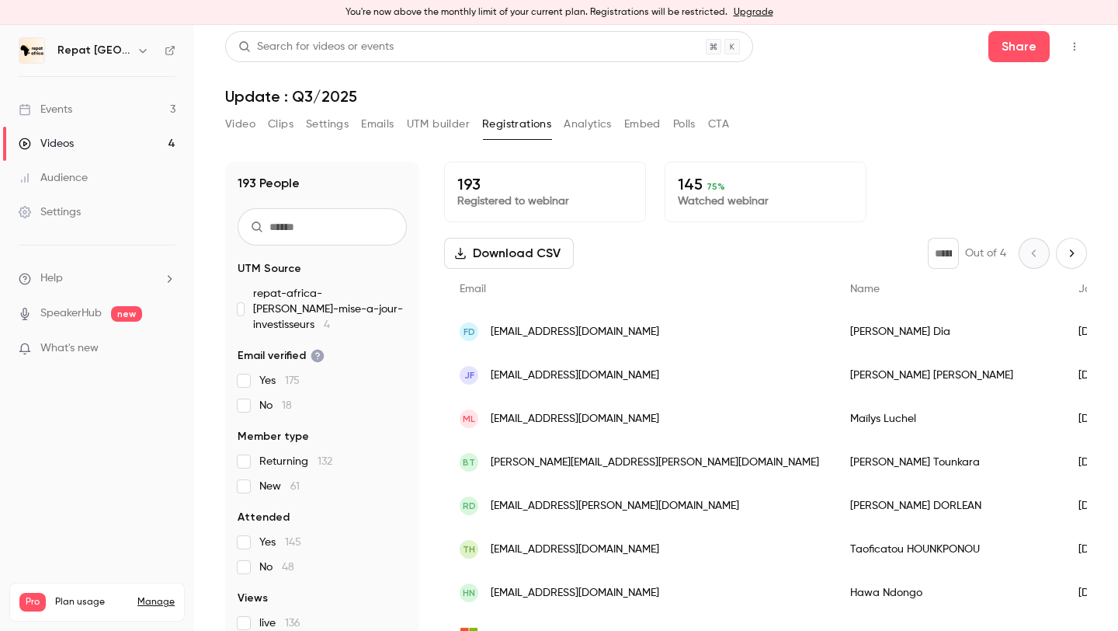
click at [574, 119] on button "Analytics" at bounding box center [588, 124] width 48 height 25
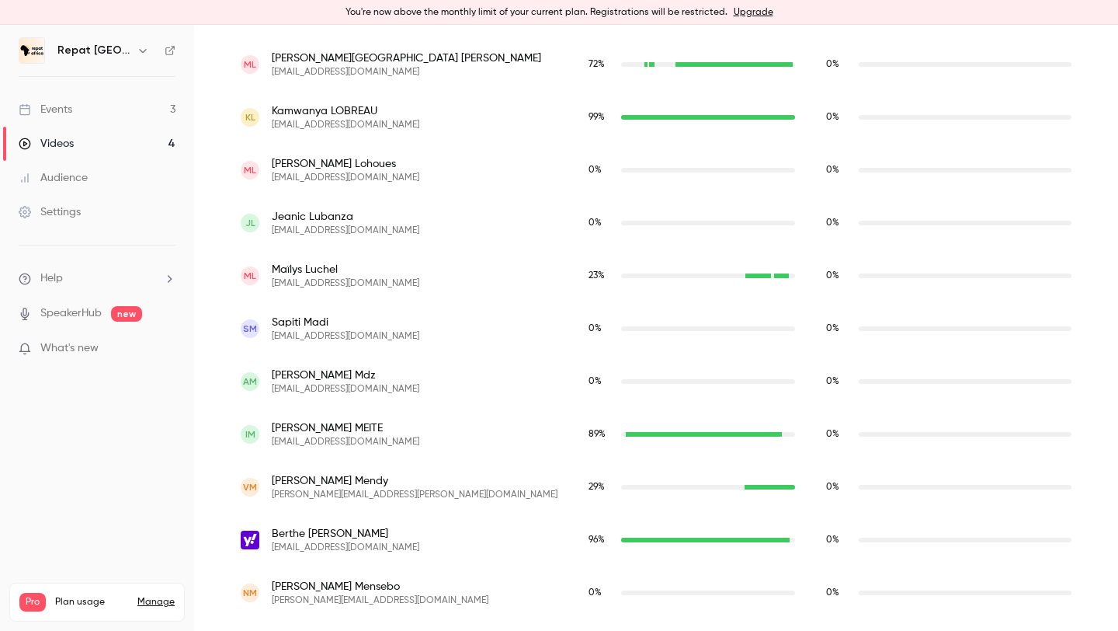
scroll to position [6648, 0]
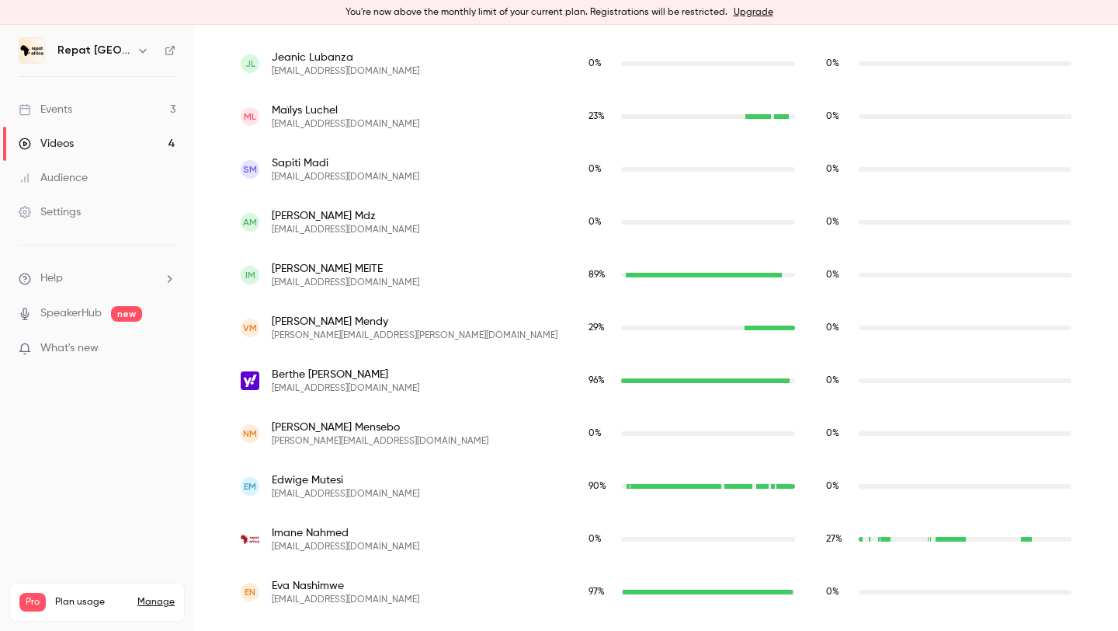
click at [899, 530] on div "27 %" at bounding box center [949, 539] width 276 height 53
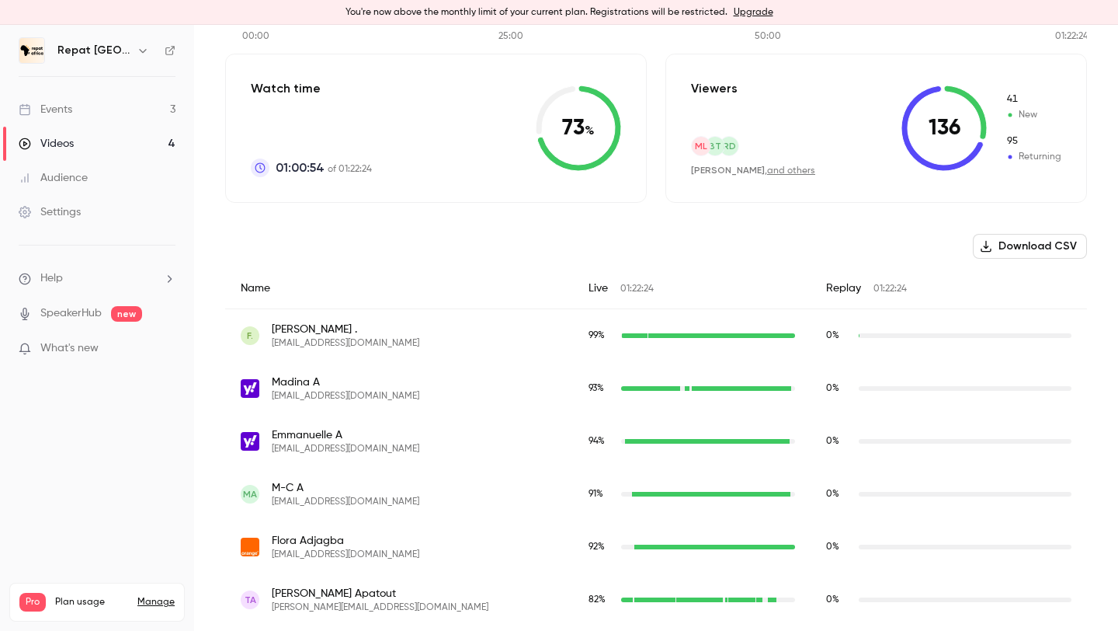
scroll to position [0, 0]
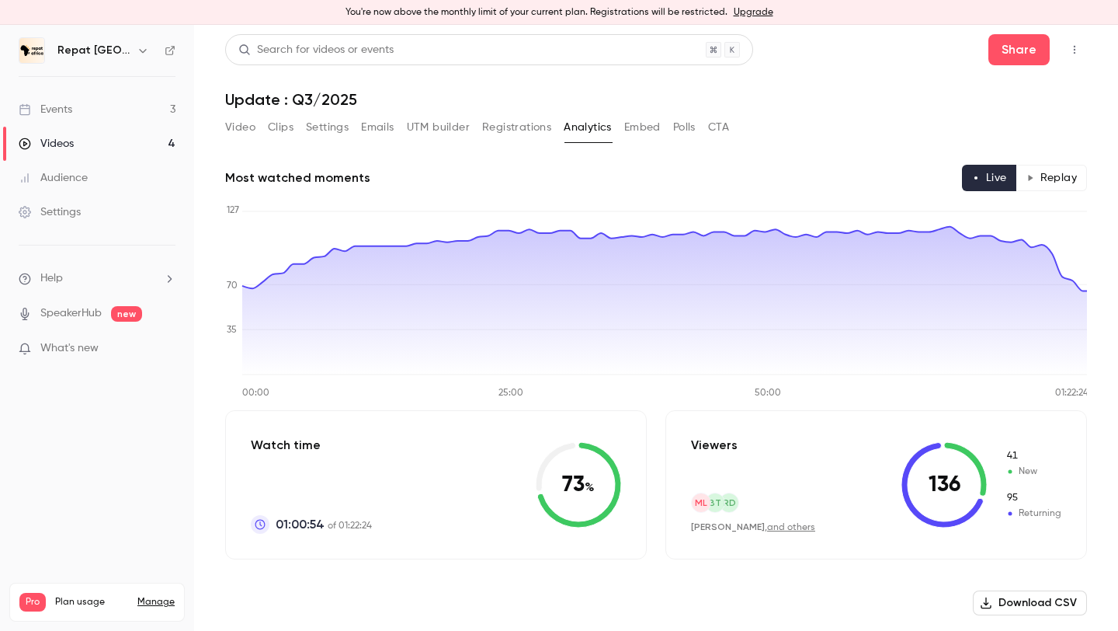
click at [1044, 168] on button "Replay" at bounding box center [1052, 178] width 71 height 26
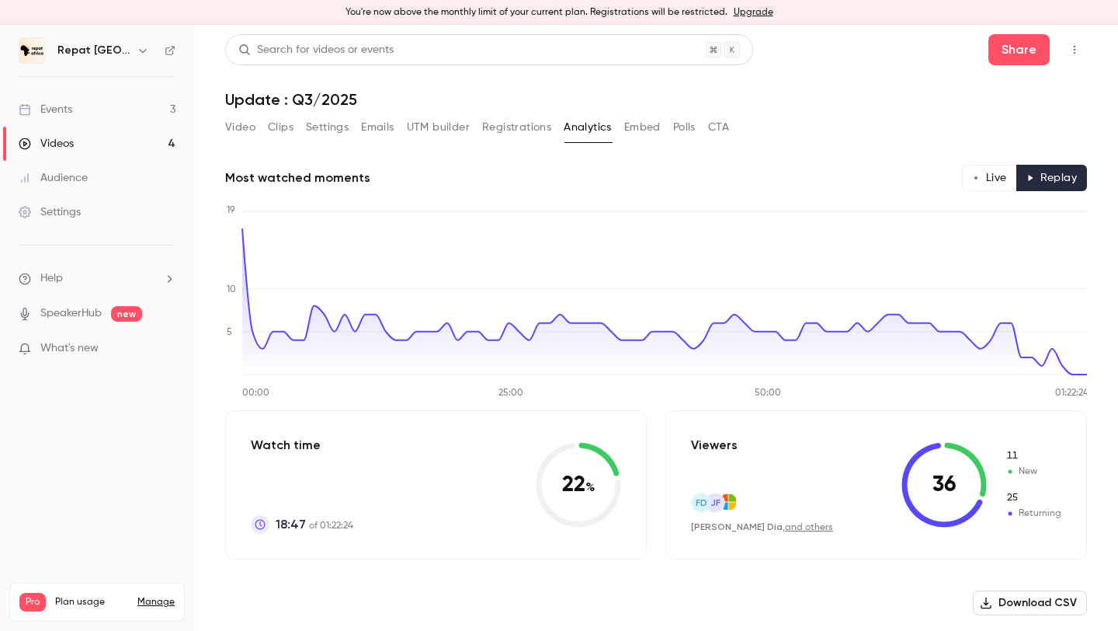
click at [235, 123] on button "Video" at bounding box center [240, 127] width 30 height 25
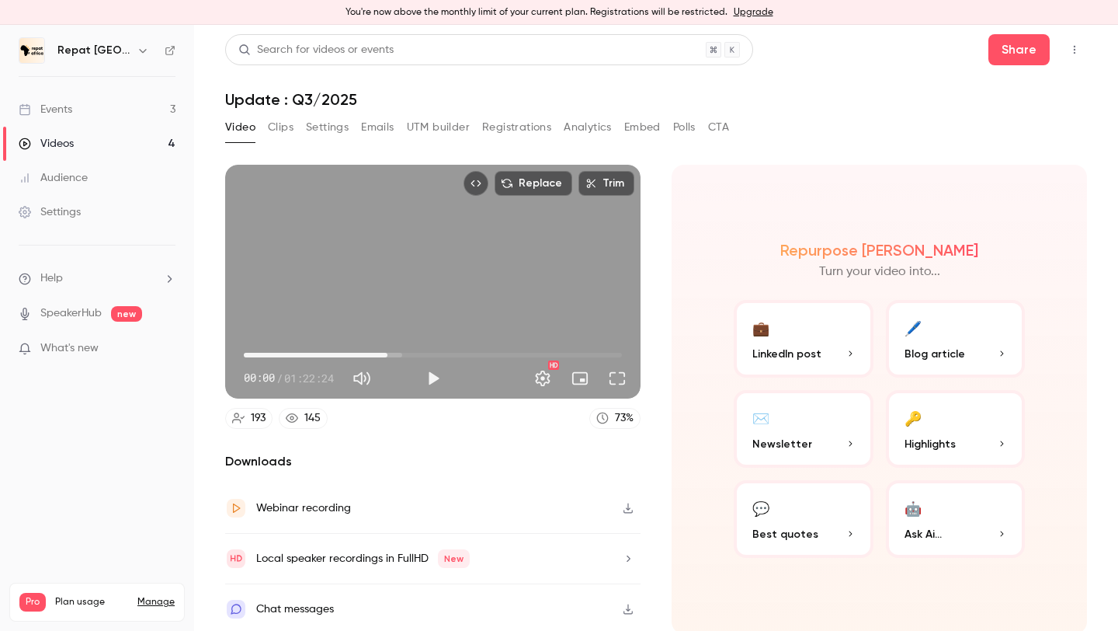
drag, startPoint x: 401, startPoint y: 351, endPoint x: 388, endPoint y: 350, distance: 14.0
click at [388, 350] on span "31:18" at bounding box center [433, 354] width 378 height 25
click at [433, 379] on button "Play" at bounding box center [433, 378] width 31 height 31
click at [424, 352] on span "39:15" at bounding box center [433, 354] width 378 height 25
drag, startPoint x: 420, startPoint y: 352, endPoint x: 401, endPoint y: 352, distance: 19.4
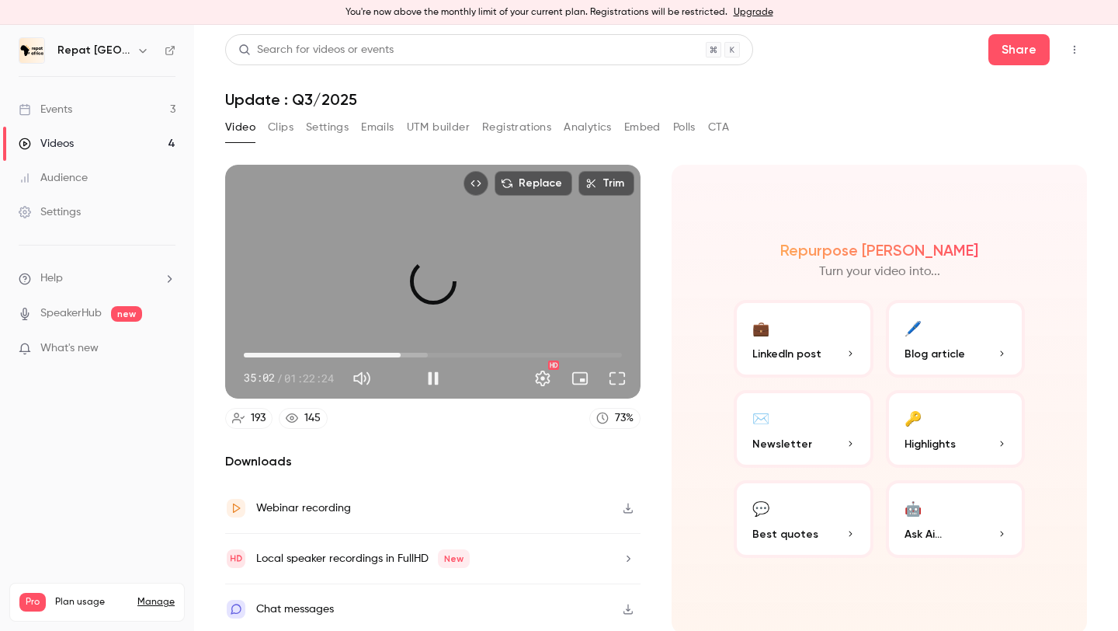
click at [401, 353] on span "34:11" at bounding box center [400, 355] width 5 height 5
click at [426, 350] on span "39:36" at bounding box center [433, 354] width 378 height 25
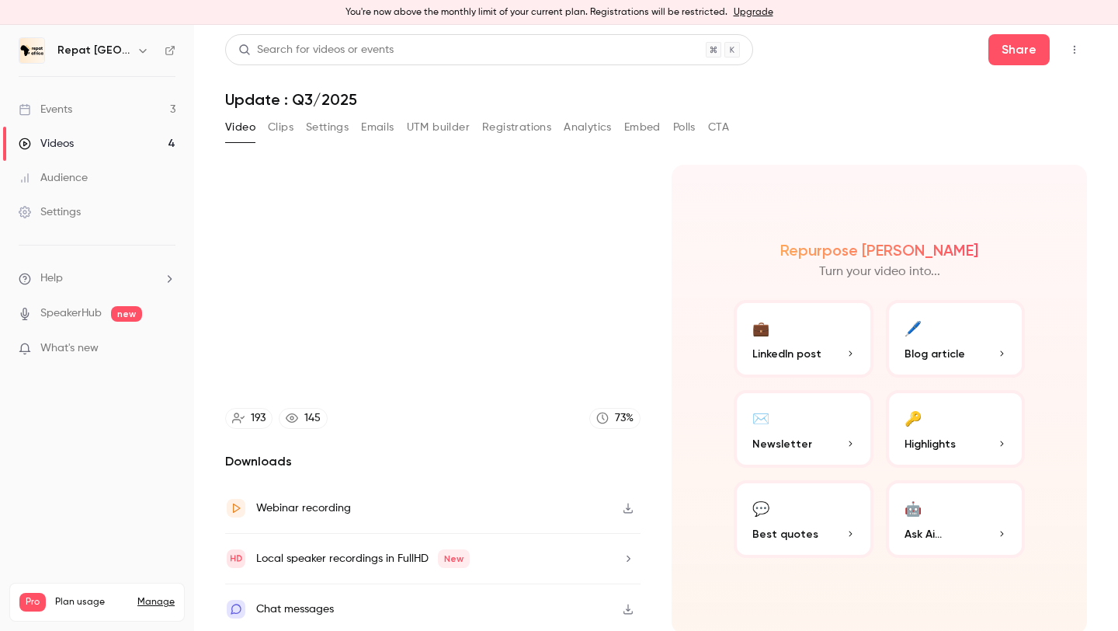
scroll to position [3, 0]
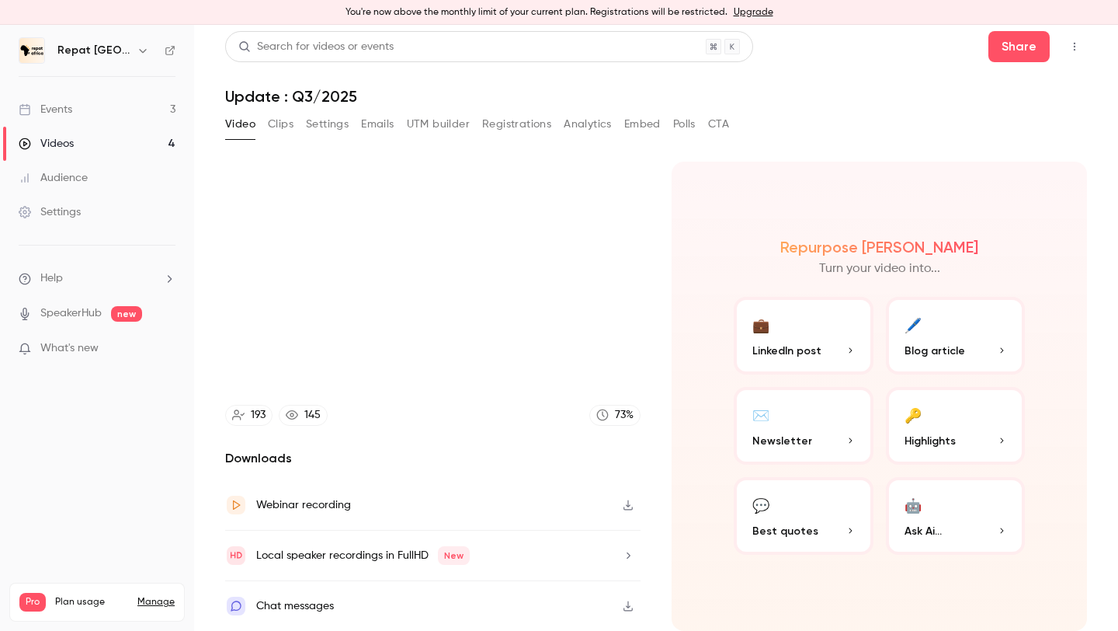
click at [459, 407] on div "193 145 73 %" at bounding box center [432, 415] width 415 height 21
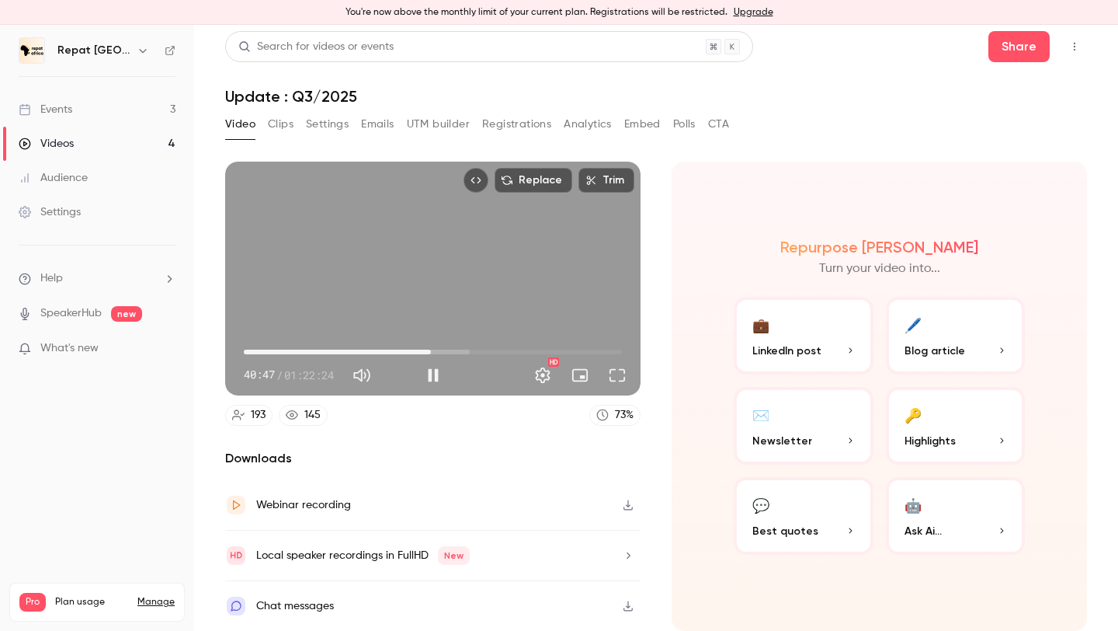
drag, startPoint x: 470, startPoint y: 348, endPoint x: 431, endPoint y: 348, distance: 38.8
click at [431, 348] on span "40:47" at bounding box center [433, 351] width 378 height 25
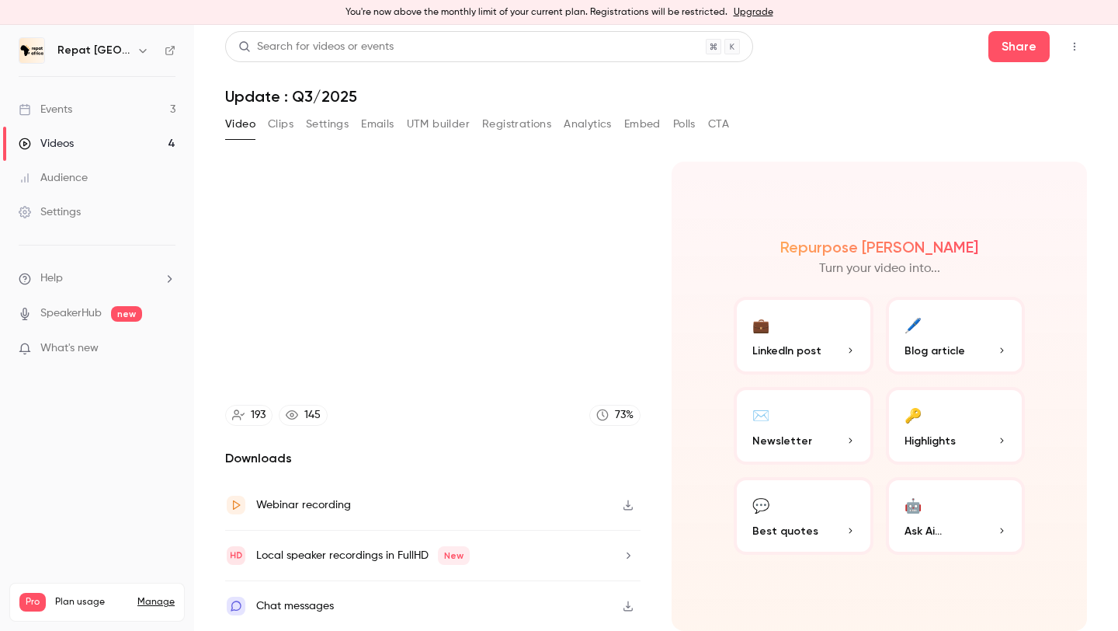
type input "******"
click at [592, 121] on button "Analytics" at bounding box center [588, 124] width 48 height 25
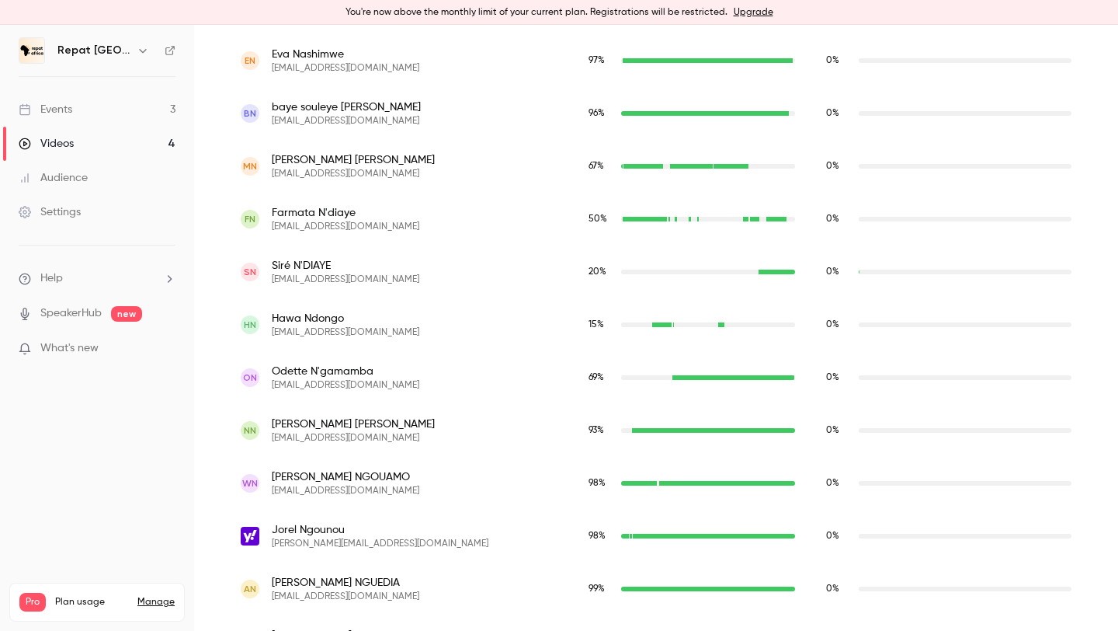
scroll to position [7184, 0]
